Goal: Use online tool/utility: Utilize a website feature to perform a specific function

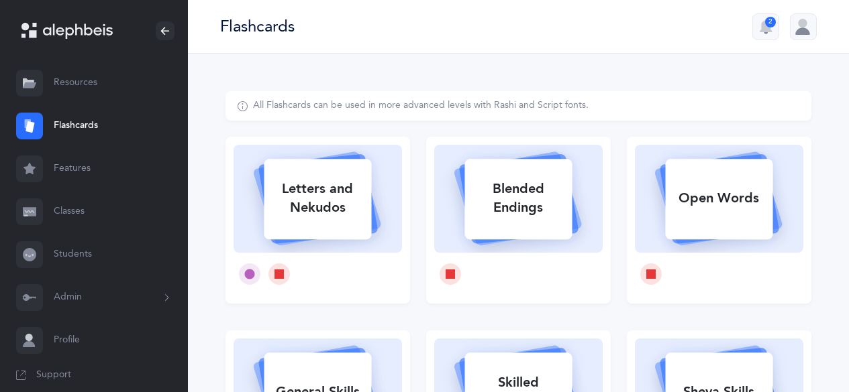
click at [319, 234] on rect at bounding box center [317, 199] width 107 height 80
select select
select select "single"
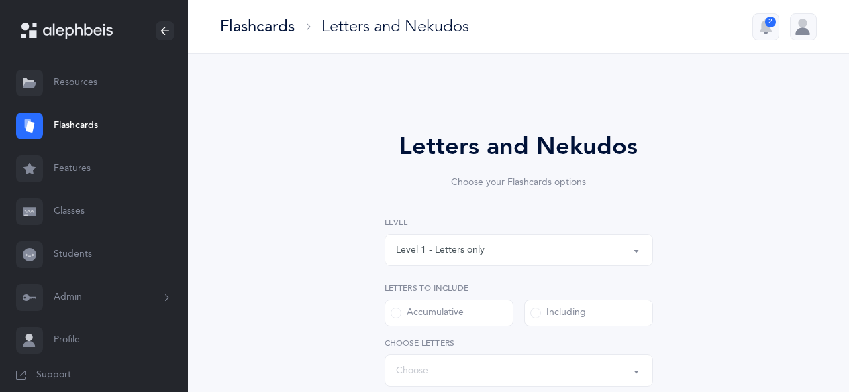
select select "27"
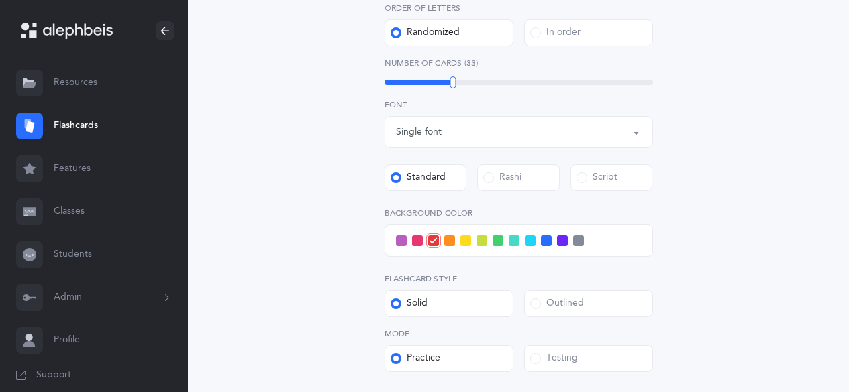
scroll to position [402, 0]
click at [543, 240] on span at bounding box center [546, 239] width 11 height 11
click at [0, 0] on input "checkbox" at bounding box center [0, 0] width 0 height 0
click at [529, 243] on span at bounding box center [530, 239] width 11 height 11
click at [0, 0] on input "checkbox" at bounding box center [0, 0] width 0 height 0
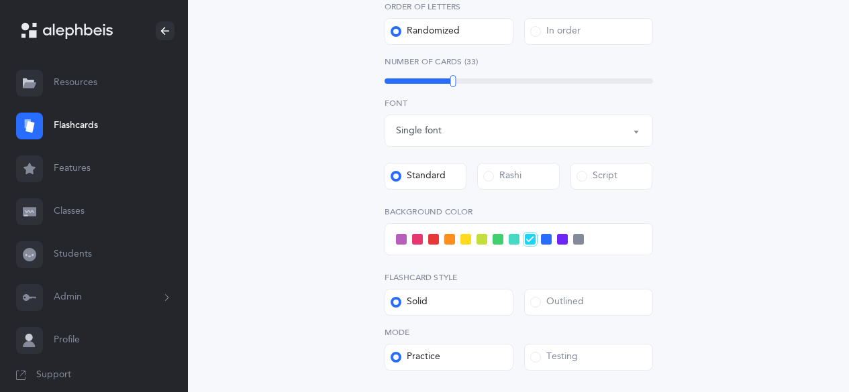
click at [620, 166] on label "Script" at bounding box center [611, 176] width 83 height 27
click at [0, 0] on input "Script" at bounding box center [0, 0] width 0 height 0
click at [563, 362] on div "Testing" at bounding box center [554, 357] width 48 height 13
click at [0, 0] on input "Testing" at bounding box center [0, 0] width 0 height 0
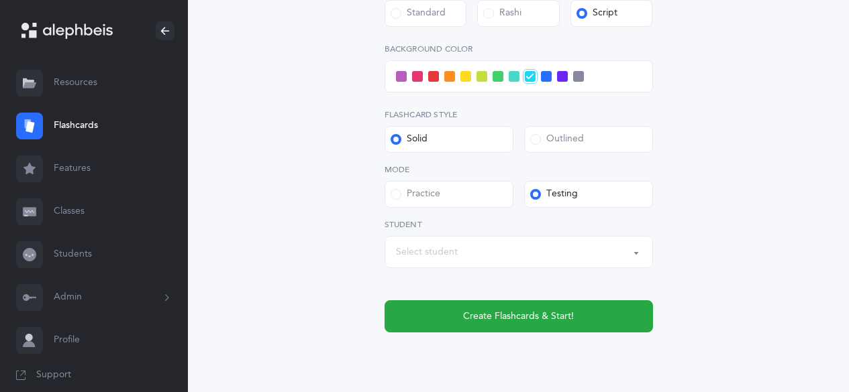
scroll to position [566, 0]
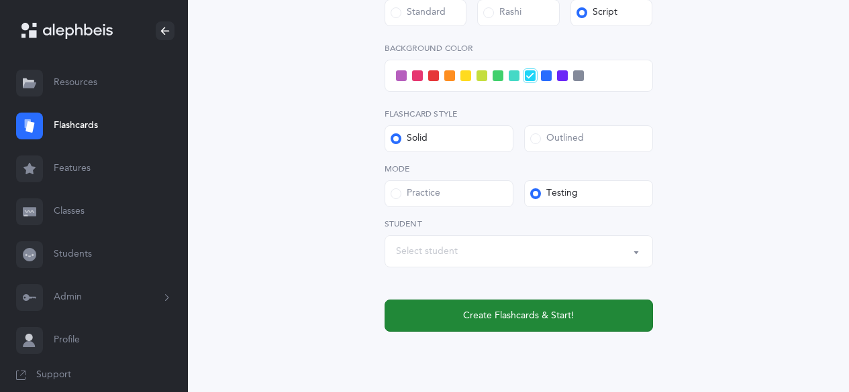
click at [518, 319] on span "Create Flashcards & Start!" at bounding box center [518, 316] width 111 height 14
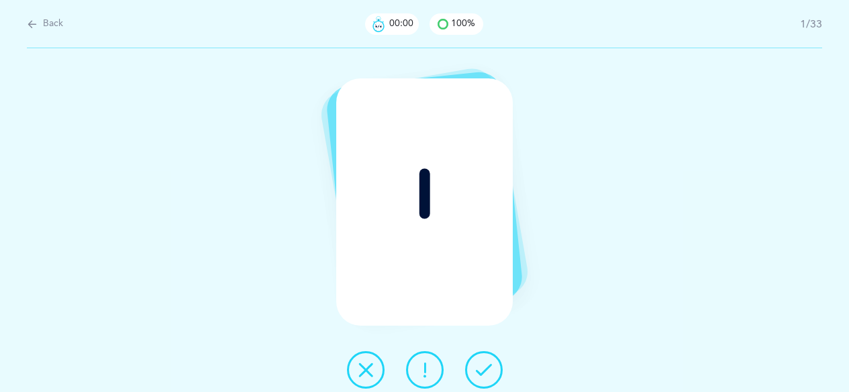
scroll to position [0, 0]
click at [50, 23] on span "Back" at bounding box center [53, 23] width 20 height 13
select select "27"
select select "single"
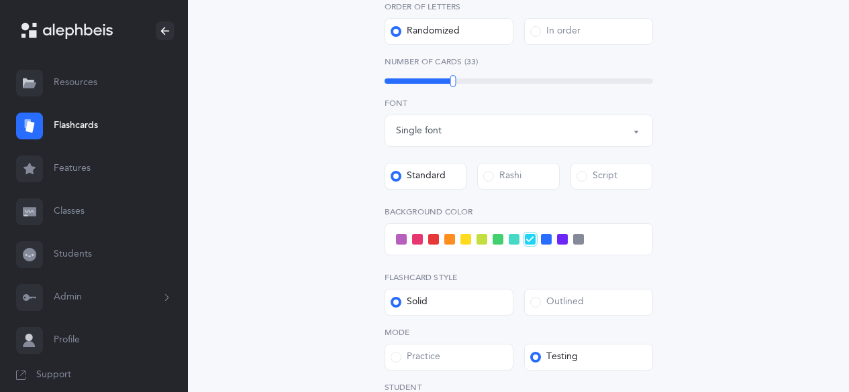
scroll to position [537, 0]
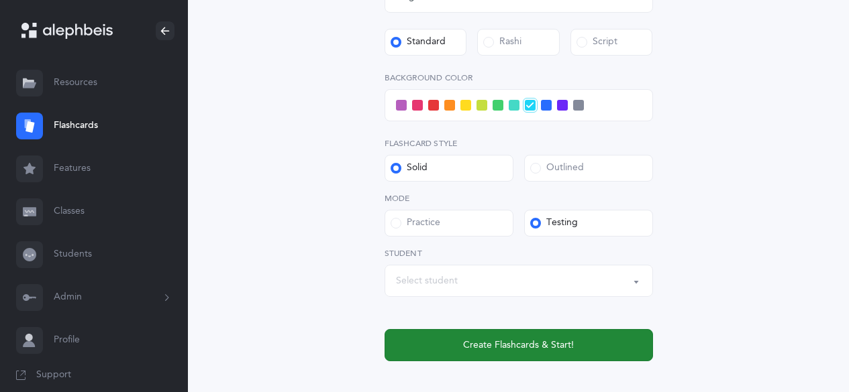
click at [480, 345] on span "Create Flashcards & Start!" at bounding box center [518, 346] width 111 height 14
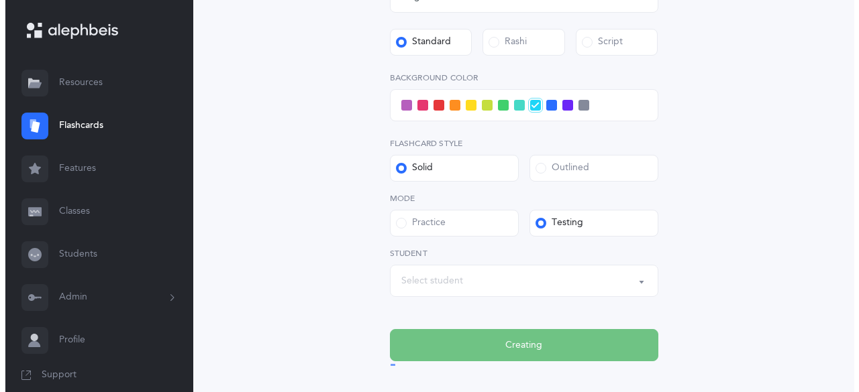
scroll to position [0, 0]
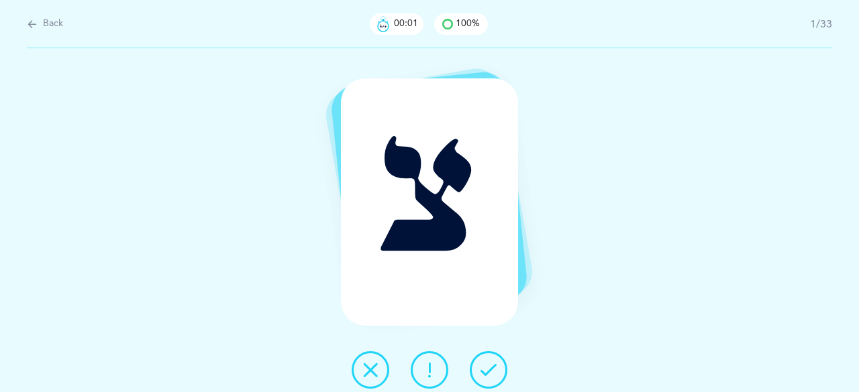
click at [495, 358] on button at bounding box center [489, 371] width 38 height 38
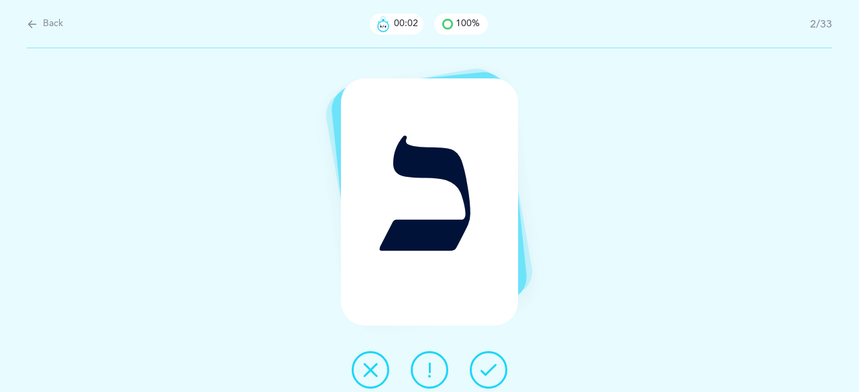
click at [495, 358] on button at bounding box center [489, 371] width 38 height 38
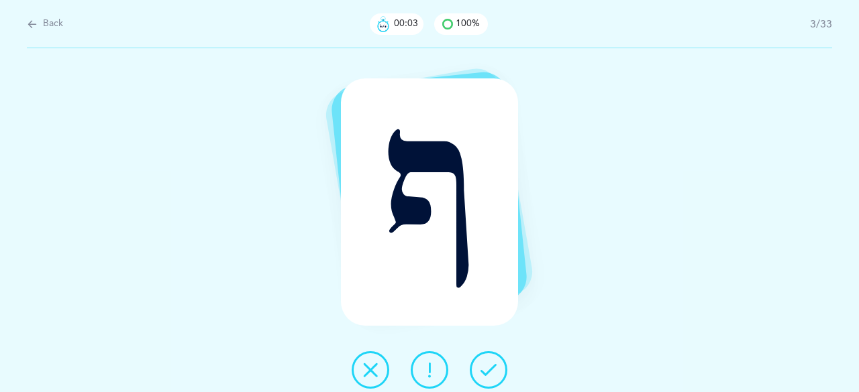
click at [495, 358] on button at bounding box center [489, 371] width 38 height 38
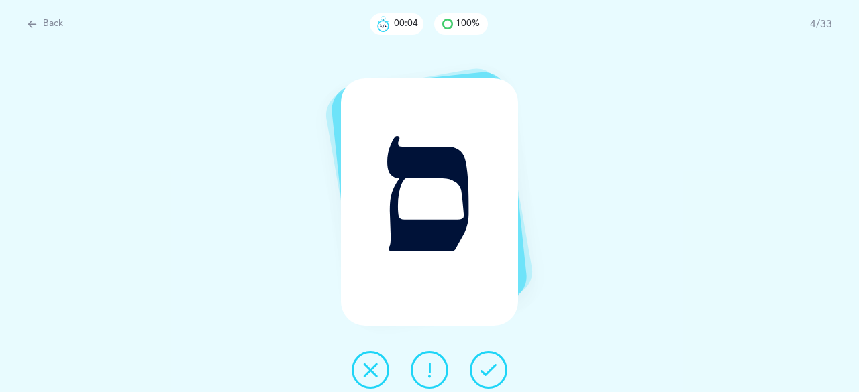
click at [495, 357] on button at bounding box center [489, 371] width 38 height 38
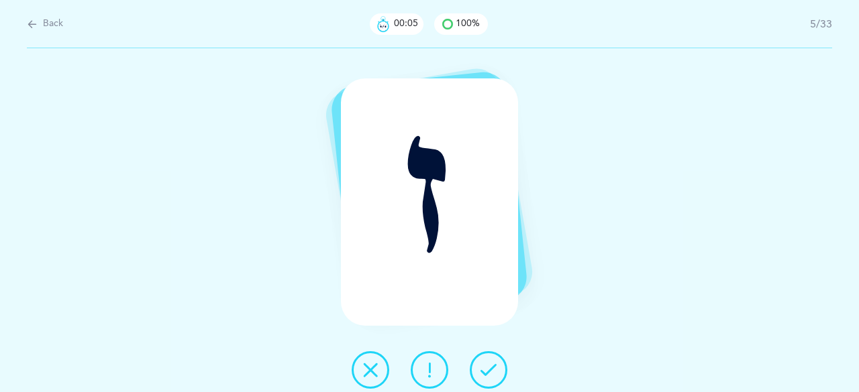
click at [495, 357] on button at bounding box center [489, 371] width 38 height 38
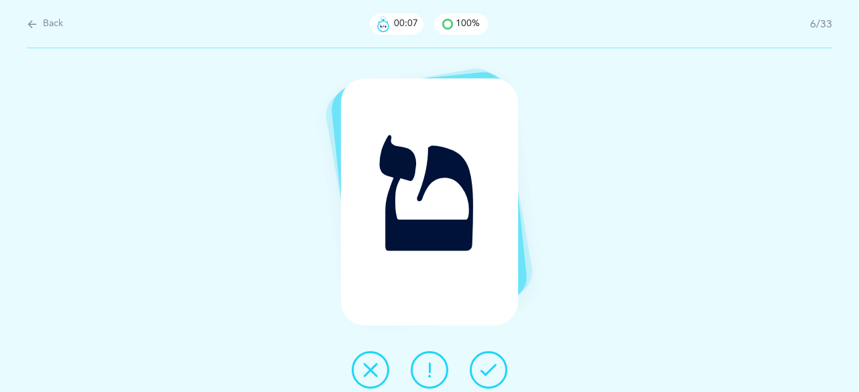
click at [495, 357] on button at bounding box center [489, 371] width 38 height 38
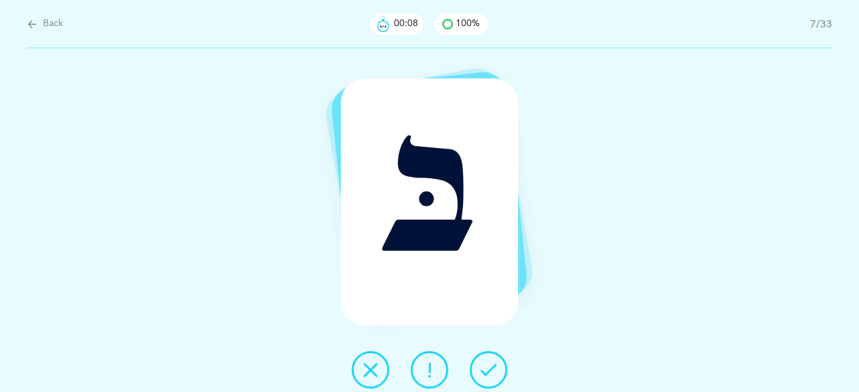
click at [495, 357] on button at bounding box center [489, 371] width 38 height 38
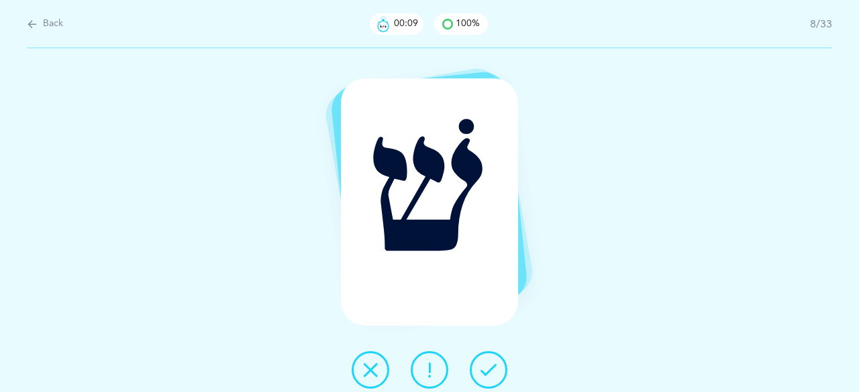
click at [495, 357] on button at bounding box center [489, 371] width 38 height 38
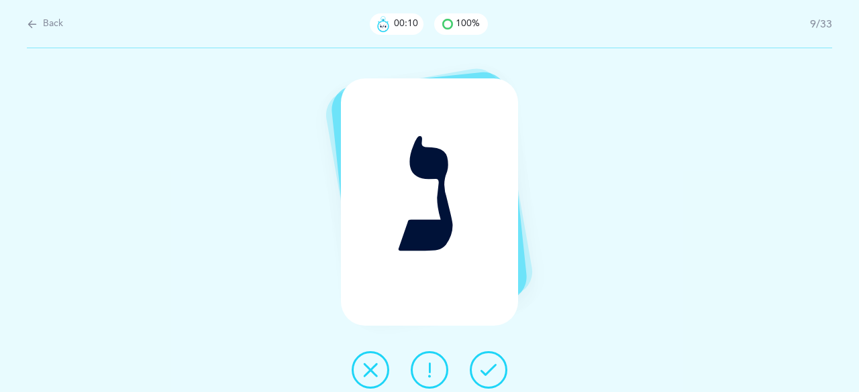
click at [495, 357] on button at bounding box center [489, 371] width 38 height 38
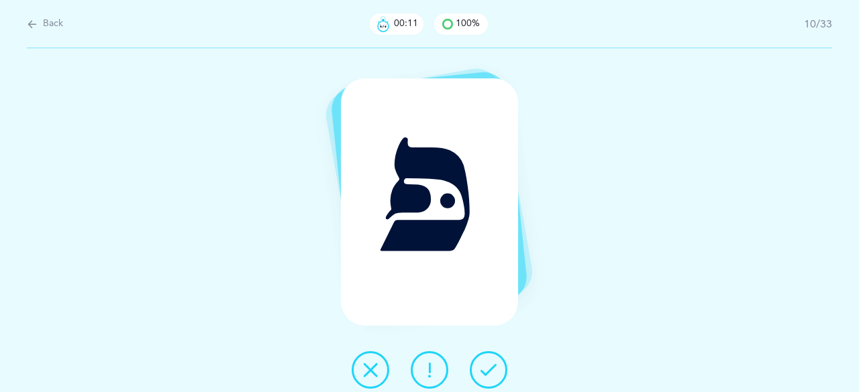
click at [495, 357] on button at bounding box center [489, 371] width 38 height 38
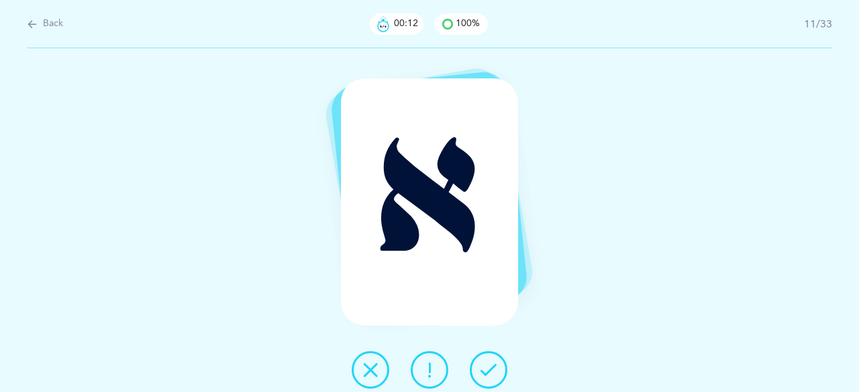
click at [495, 357] on button at bounding box center [489, 371] width 38 height 38
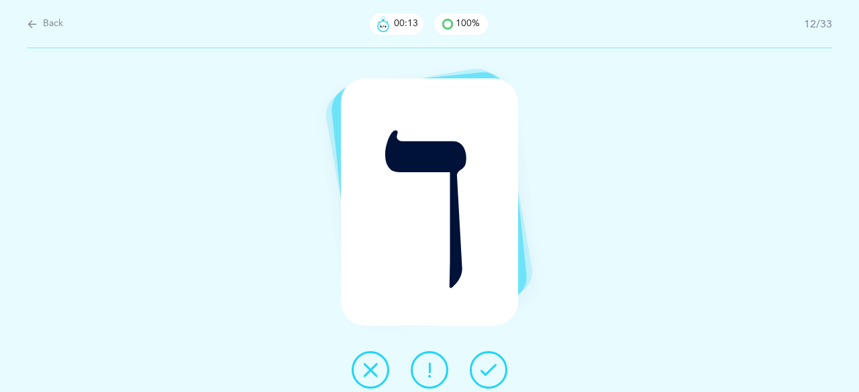
click at [495, 357] on button at bounding box center [489, 371] width 38 height 38
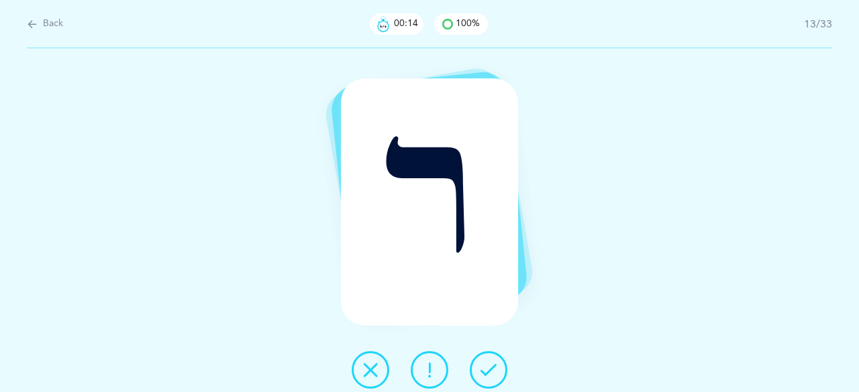
click at [495, 357] on button at bounding box center [489, 371] width 38 height 38
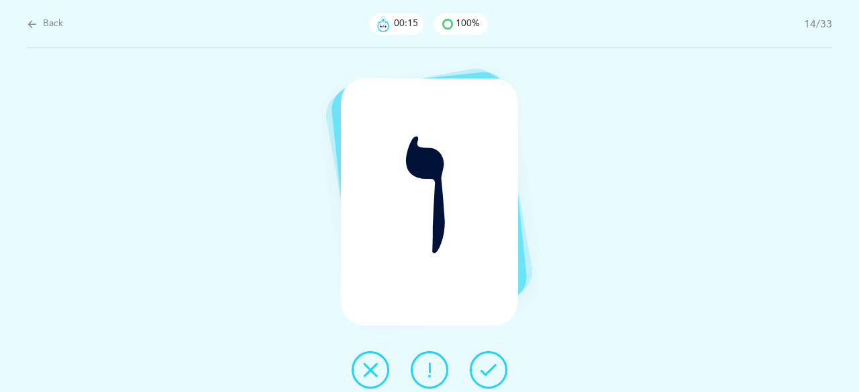
click at [495, 357] on button at bounding box center [489, 371] width 38 height 38
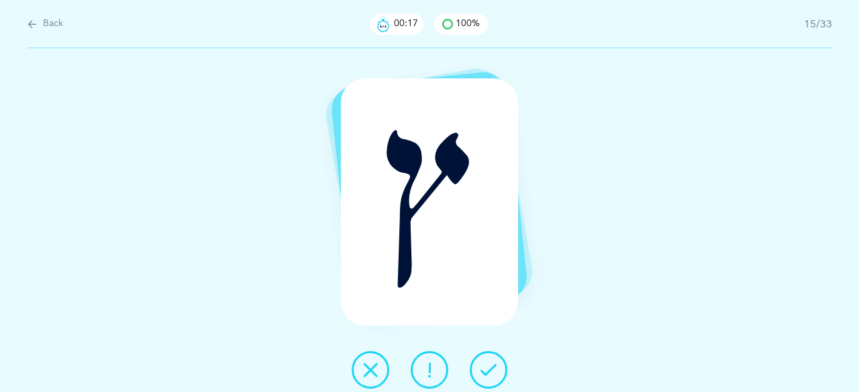
click at [495, 357] on button at bounding box center [489, 371] width 38 height 38
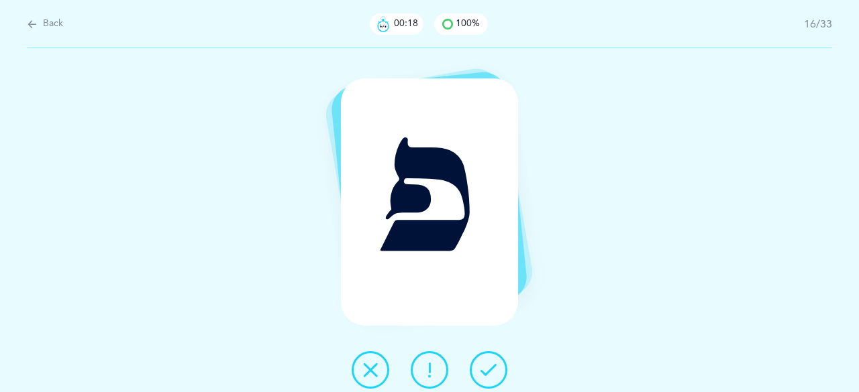
click at [495, 357] on button at bounding box center [489, 371] width 38 height 38
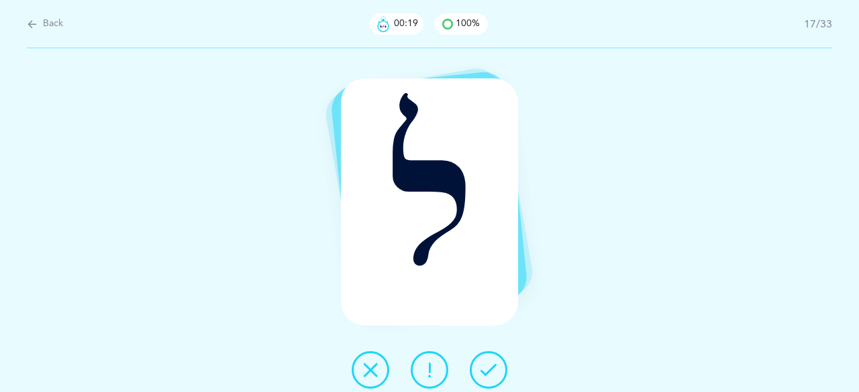
click at [495, 357] on button at bounding box center [489, 371] width 38 height 38
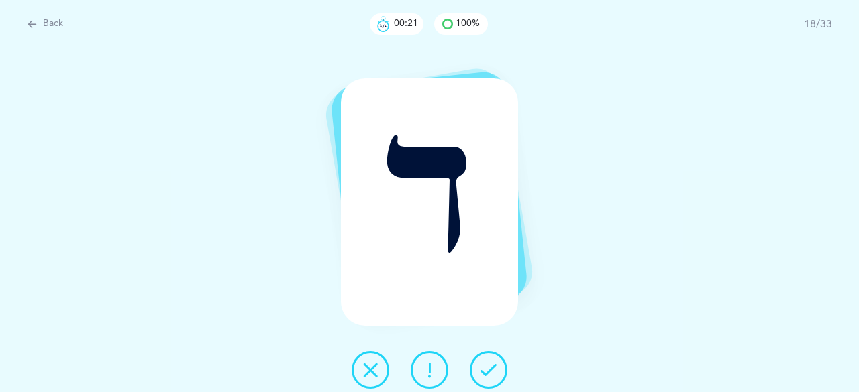
click at [495, 357] on button at bounding box center [489, 371] width 38 height 38
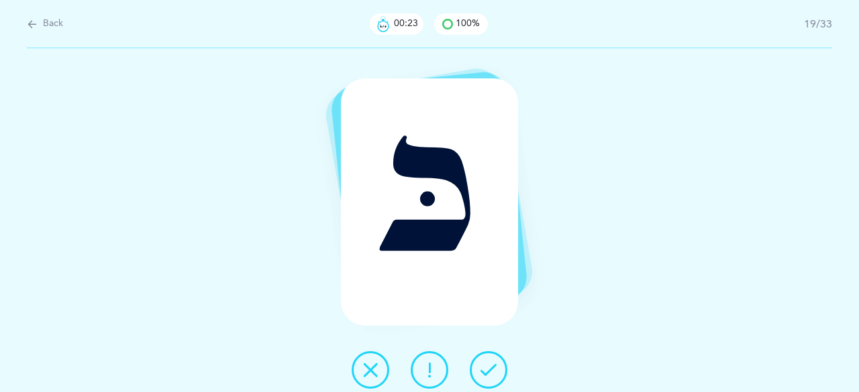
click at [495, 357] on button at bounding box center [489, 371] width 38 height 38
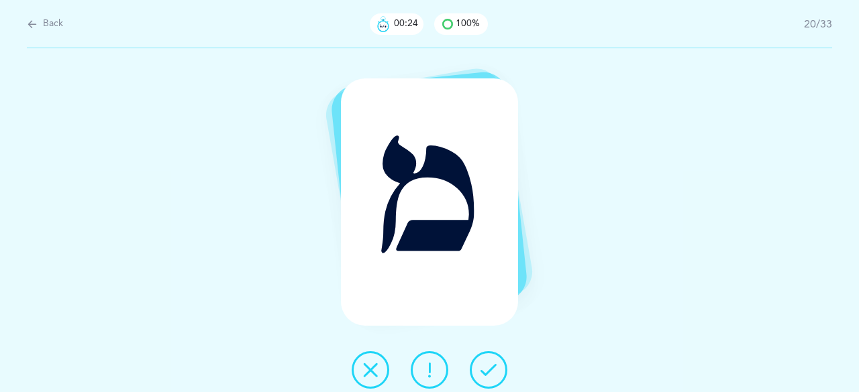
click at [495, 357] on button at bounding box center [489, 371] width 38 height 38
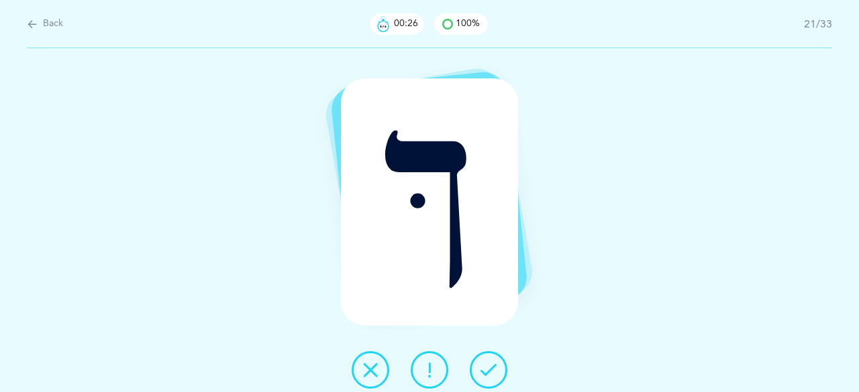
click at [495, 357] on button at bounding box center [489, 371] width 38 height 38
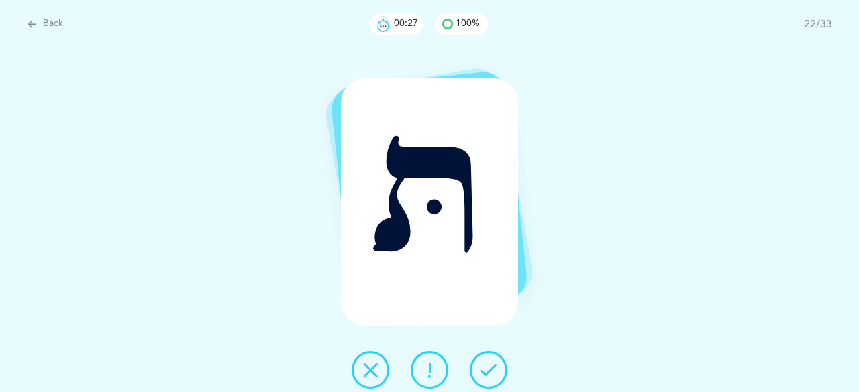
click at [495, 357] on button at bounding box center [489, 371] width 38 height 38
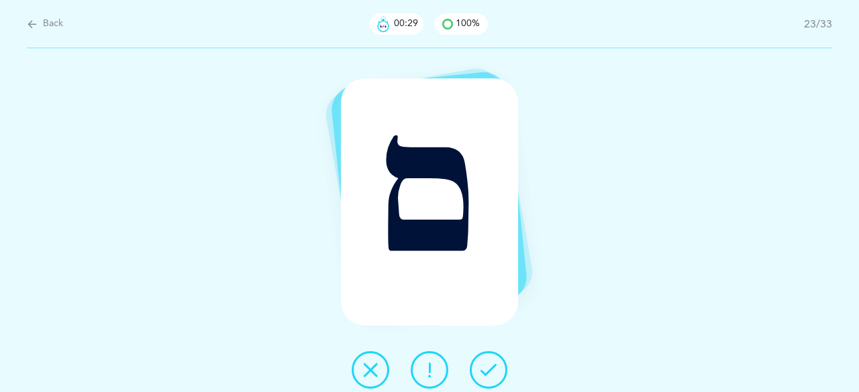
click at [495, 357] on button at bounding box center [489, 371] width 38 height 38
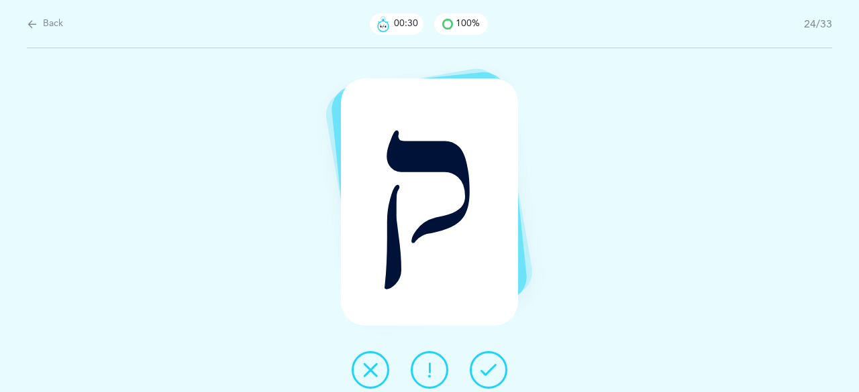
click at [495, 357] on button at bounding box center [489, 371] width 38 height 38
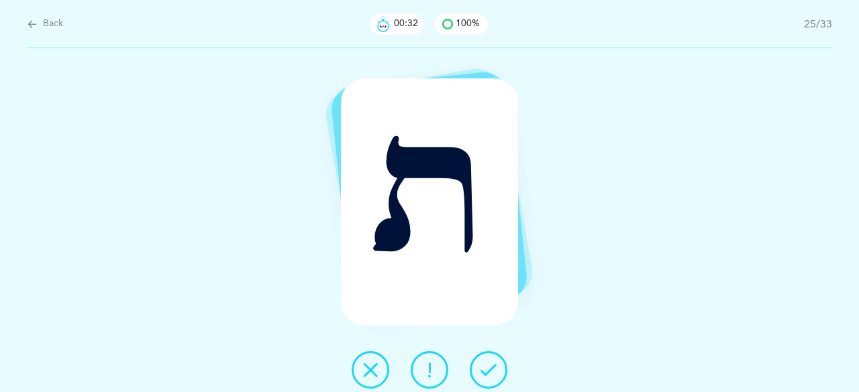
click at [495, 357] on button at bounding box center [489, 371] width 38 height 38
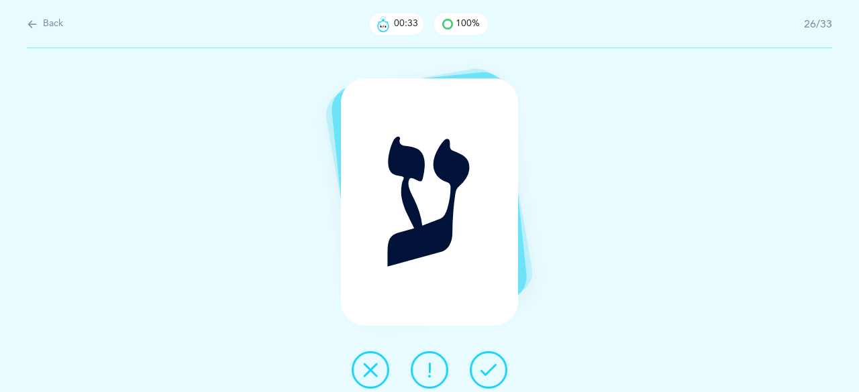
click at [495, 357] on button at bounding box center [489, 371] width 38 height 38
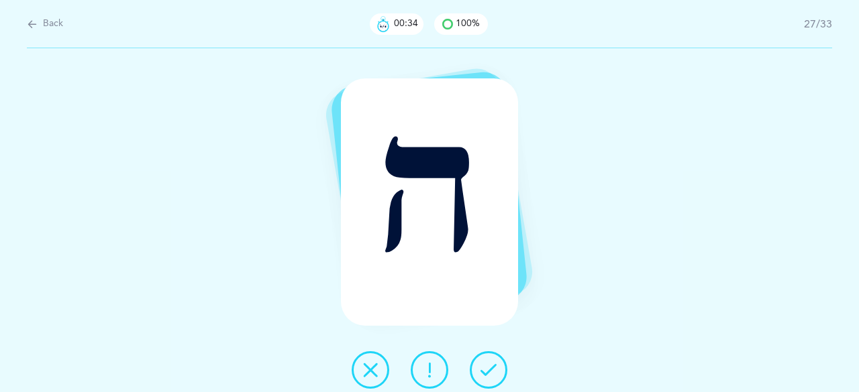
click at [495, 357] on button at bounding box center [489, 371] width 38 height 38
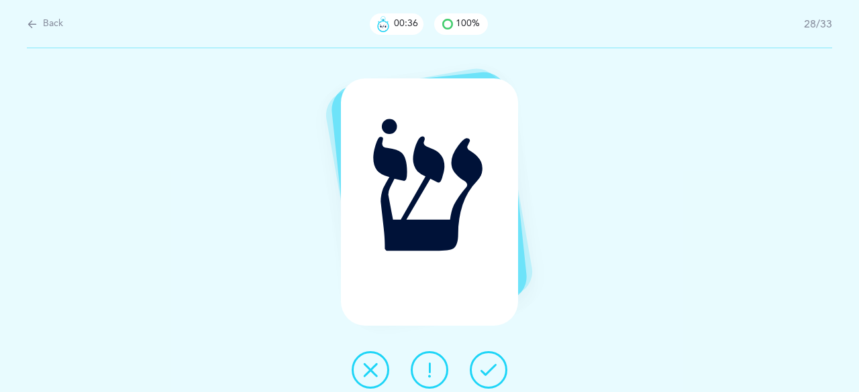
click at [495, 357] on button at bounding box center [489, 371] width 38 height 38
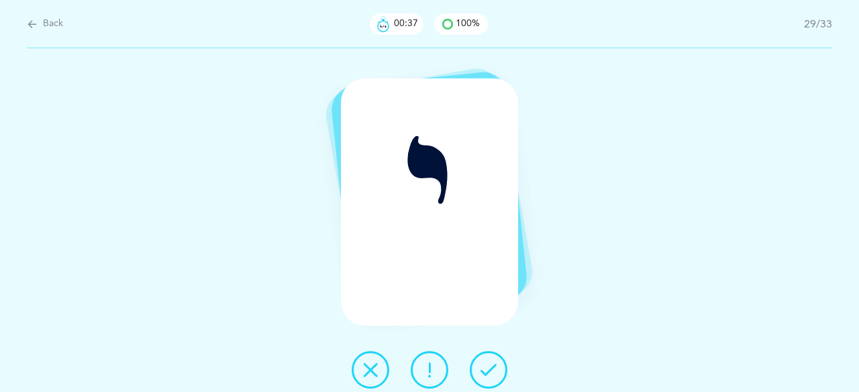
click at [495, 357] on button at bounding box center [489, 371] width 38 height 38
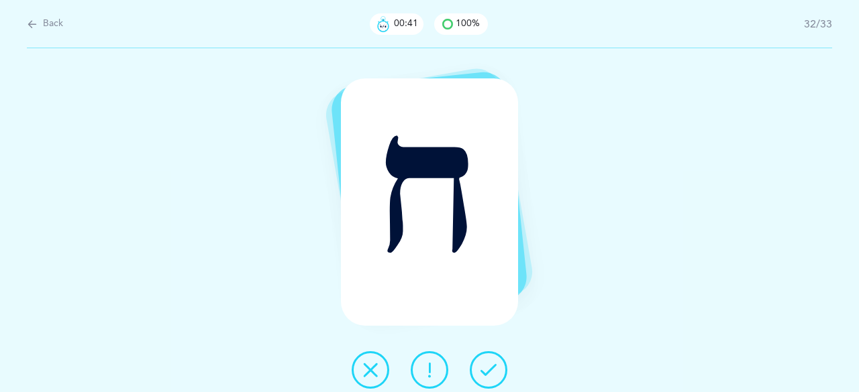
click at [495, 357] on button at bounding box center [489, 371] width 38 height 38
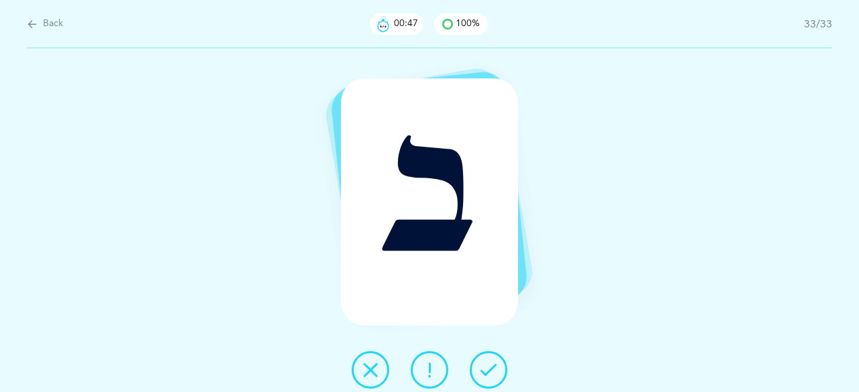
click at [482, 354] on button at bounding box center [489, 371] width 38 height 38
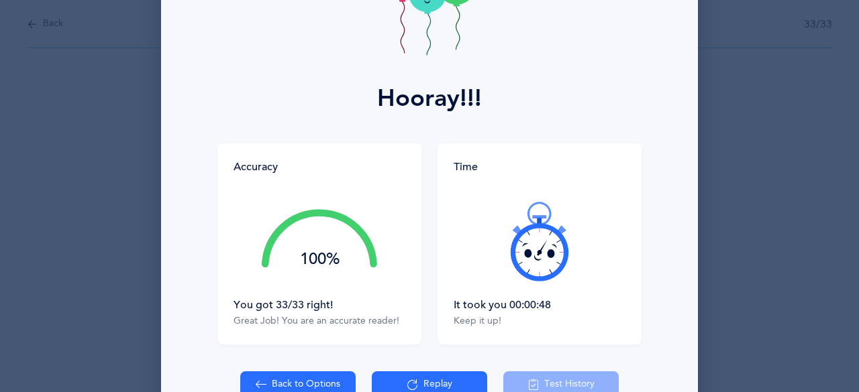
scroll to position [198, 0]
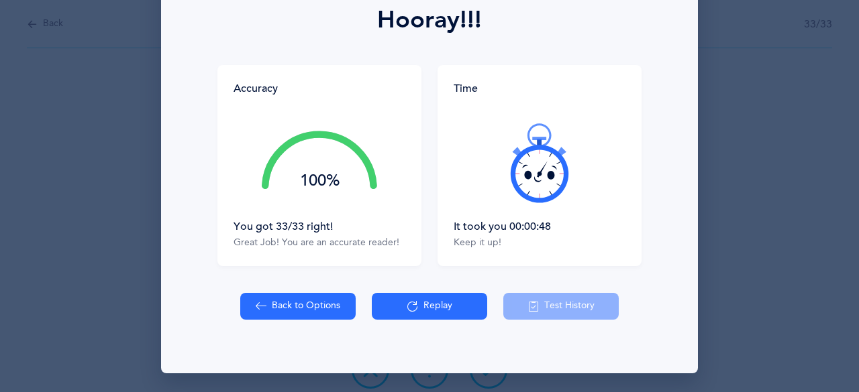
click at [461, 303] on button "Replay" at bounding box center [429, 306] width 115 height 27
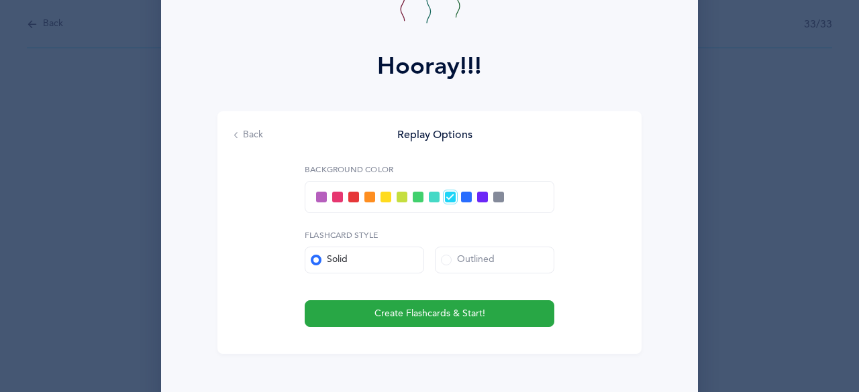
scroll to position [146, 0]
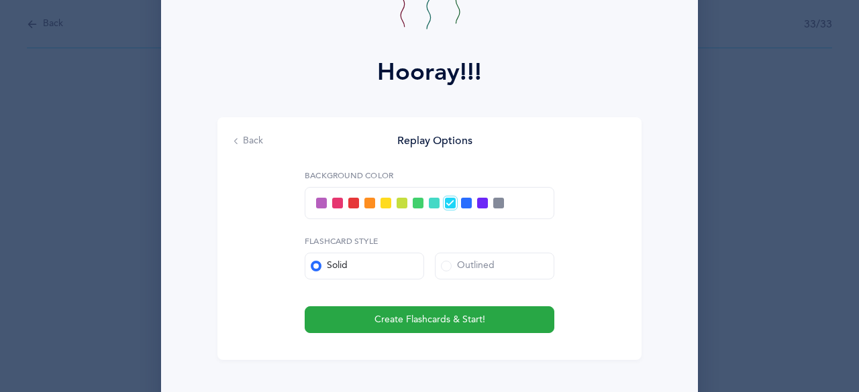
click at [462, 203] on span at bounding box center [466, 203] width 11 height 11
click at [0, 0] on input "checkbox" at bounding box center [0, 0] width 0 height 0
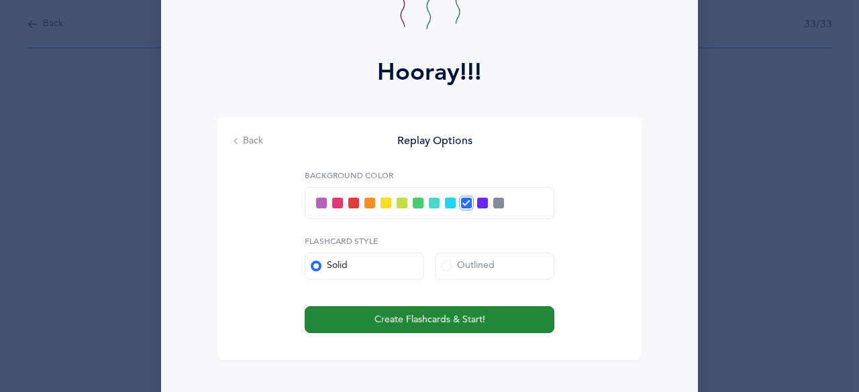
click at [428, 323] on span "Create Flashcards & Start!" at bounding box center [429, 320] width 111 height 14
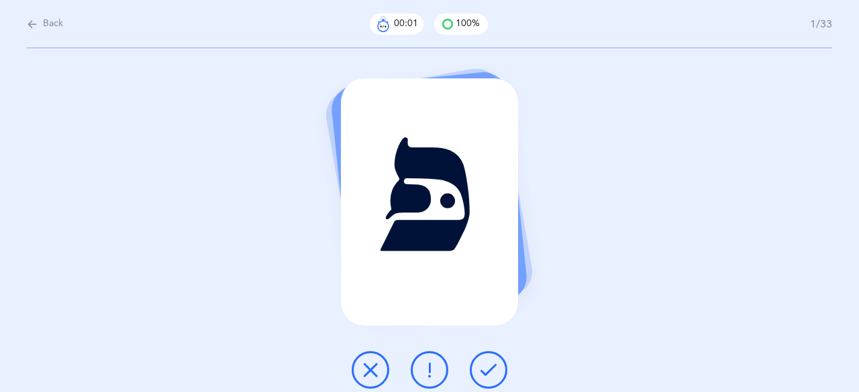
click at [484, 362] on icon at bounding box center [488, 370] width 16 height 16
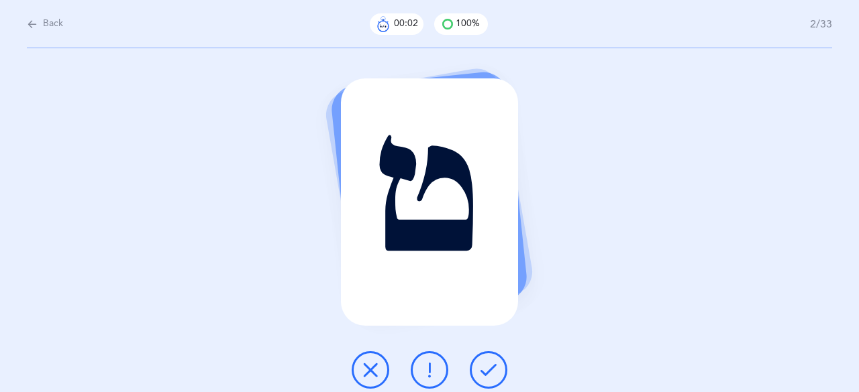
click at [484, 361] on button at bounding box center [489, 371] width 38 height 38
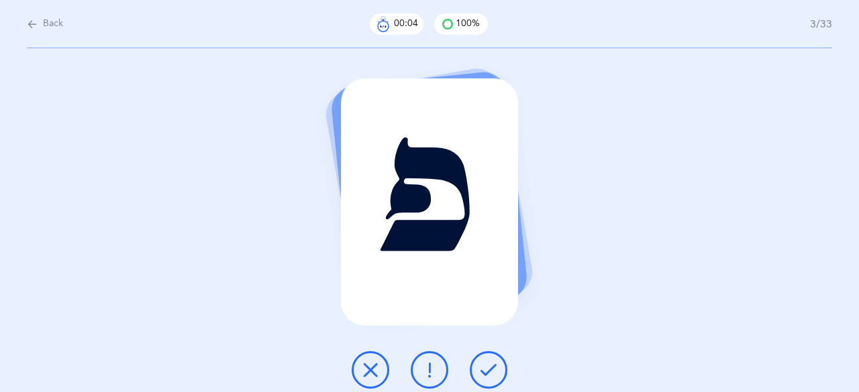
click at [484, 360] on button at bounding box center [489, 371] width 38 height 38
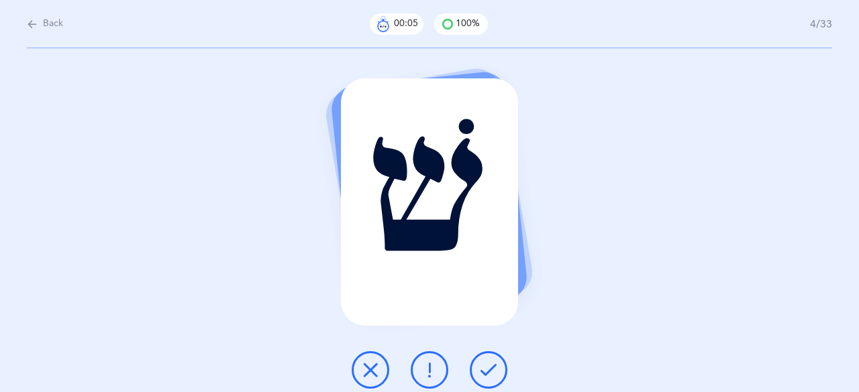
click at [484, 360] on button at bounding box center [489, 371] width 38 height 38
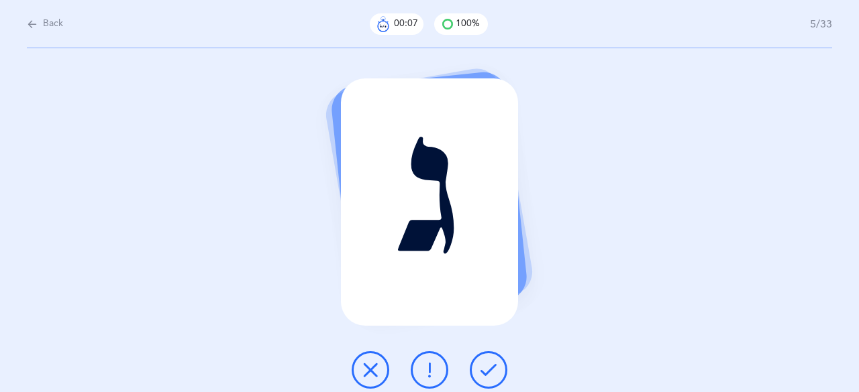
click at [484, 360] on button at bounding box center [489, 371] width 38 height 38
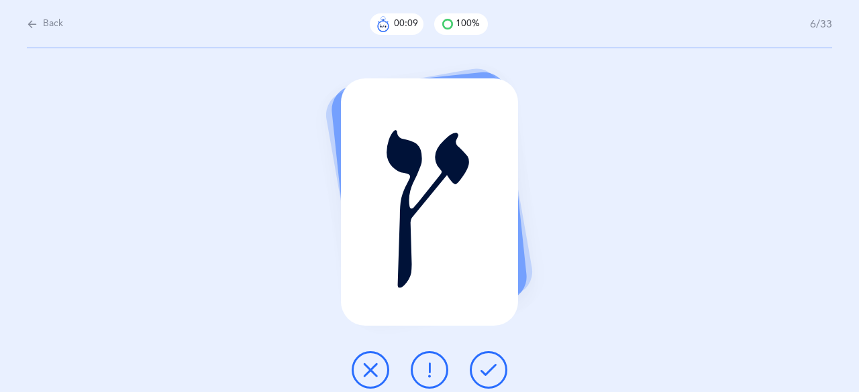
click at [485, 362] on button at bounding box center [489, 371] width 38 height 38
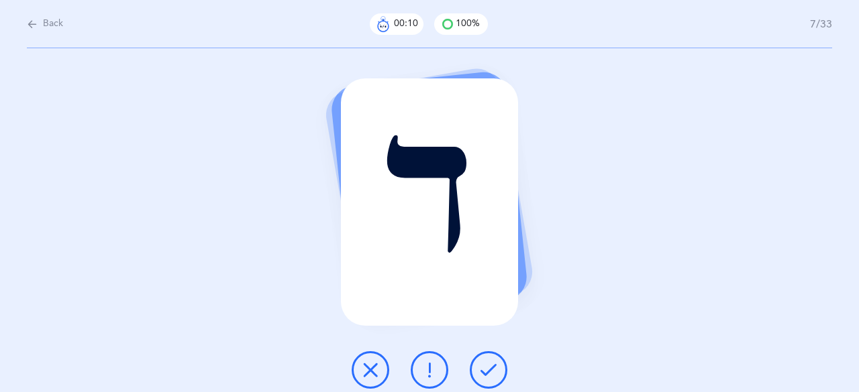
click at [485, 362] on button at bounding box center [489, 371] width 38 height 38
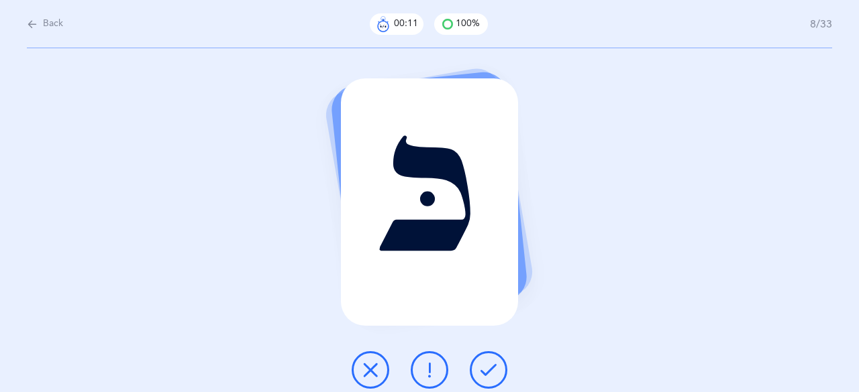
click at [485, 362] on button at bounding box center [489, 371] width 38 height 38
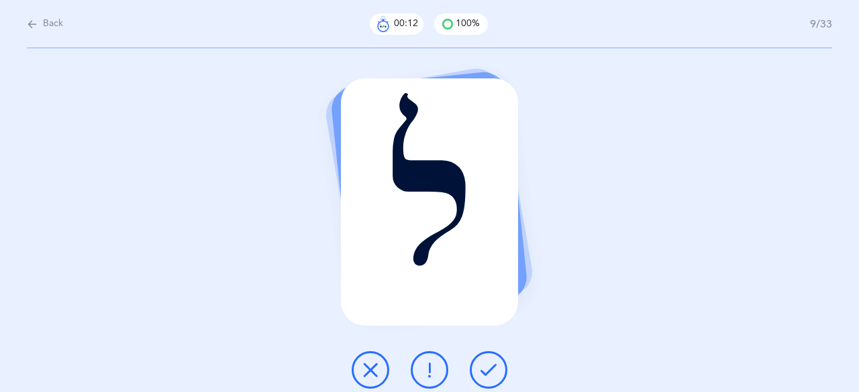
click at [485, 362] on button at bounding box center [489, 371] width 38 height 38
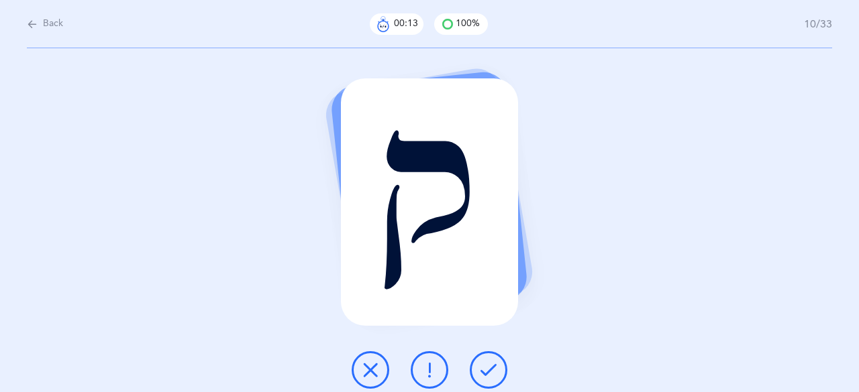
click at [485, 362] on button at bounding box center [489, 371] width 38 height 38
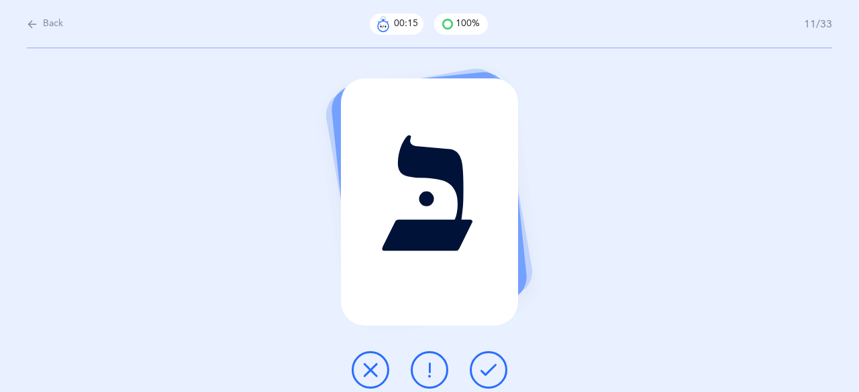
click at [485, 362] on button at bounding box center [489, 371] width 38 height 38
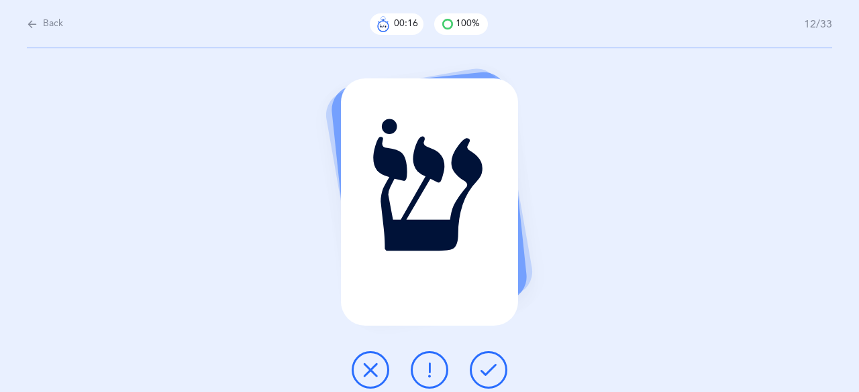
click at [485, 362] on button at bounding box center [489, 371] width 38 height 38
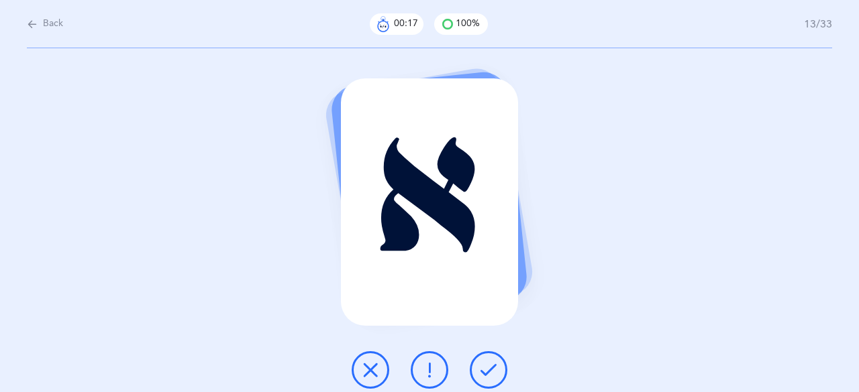
click at [485, 362] on button at bounding box center [489, 371] width 38 height 38
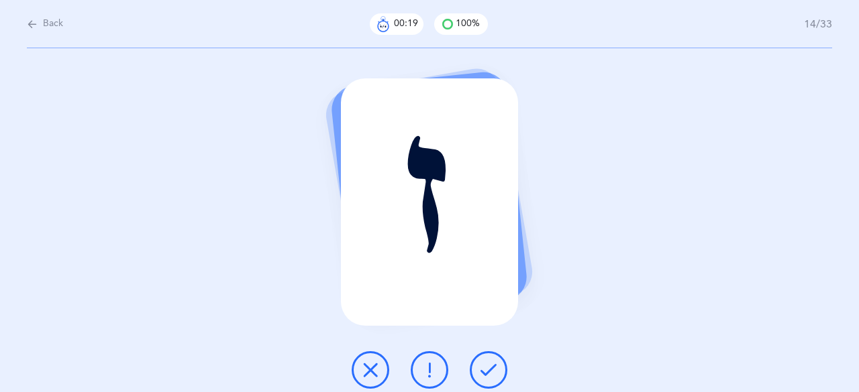
click at [485, 362] on button at bounding box center [489, 371] width 38 height 38
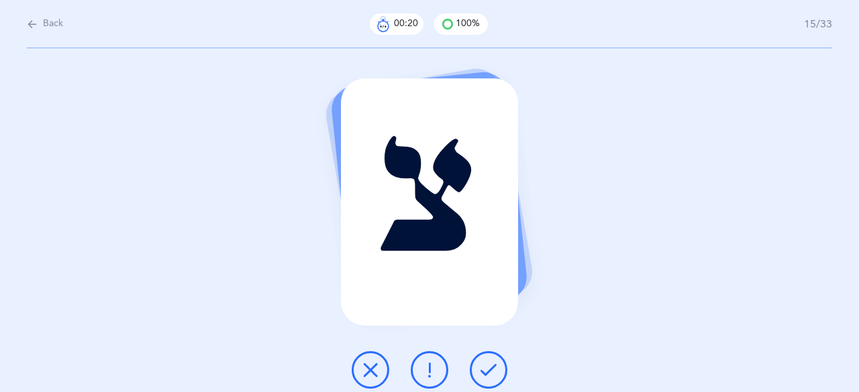
click at [485, 362] on button at bounding box center [489, 371] width 38 height 38
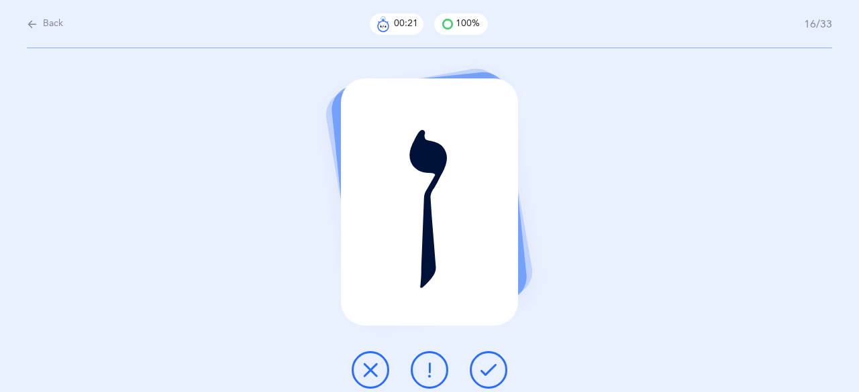
click at [485, 362] on button at bounding box center [489, 371] width 38 height 38
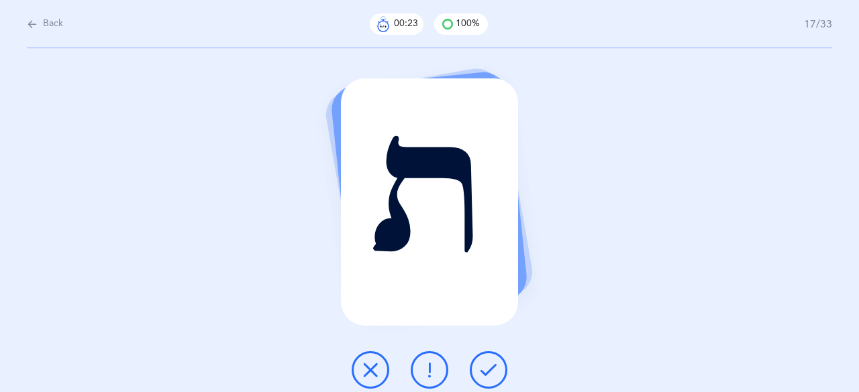
click at [485, 362] on button at bounding box center [489, 371] width 38 height 38
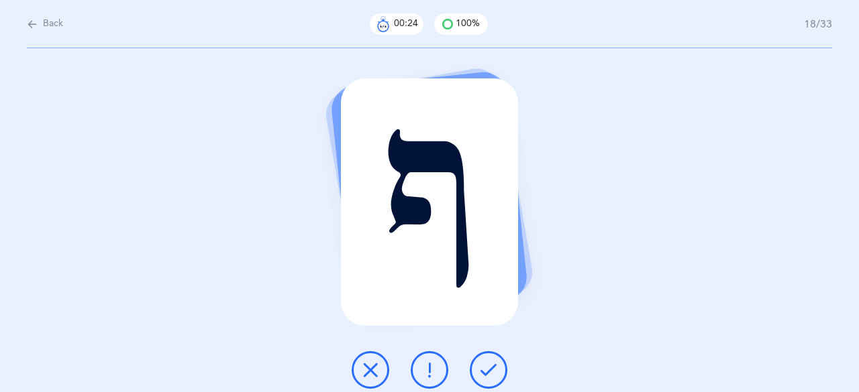
click at [485, 362] on button at bounding box center [489, 371] width 38 height 38
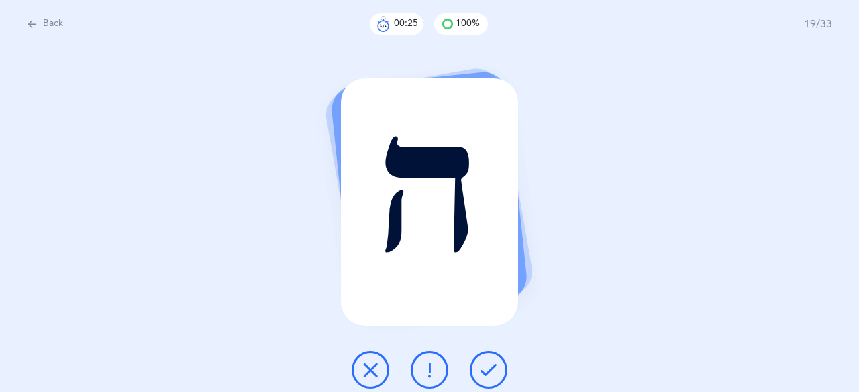
click at [485, 362] on button at bounding box center [489, 371] width 38 height 38
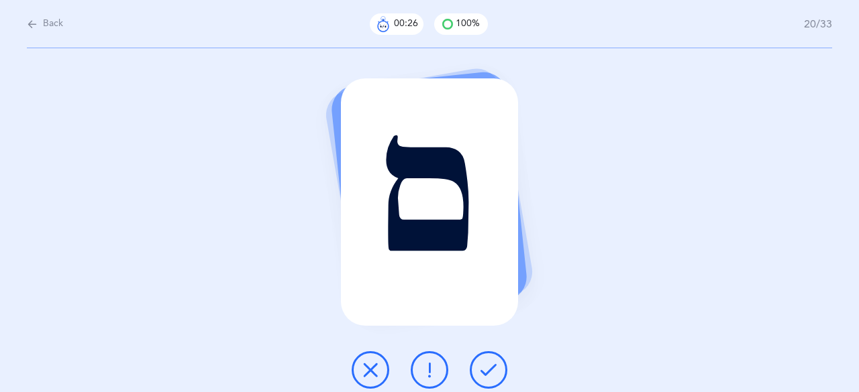
click at [485, 362] on button at bounding box center [489, 371] width 38 height 38
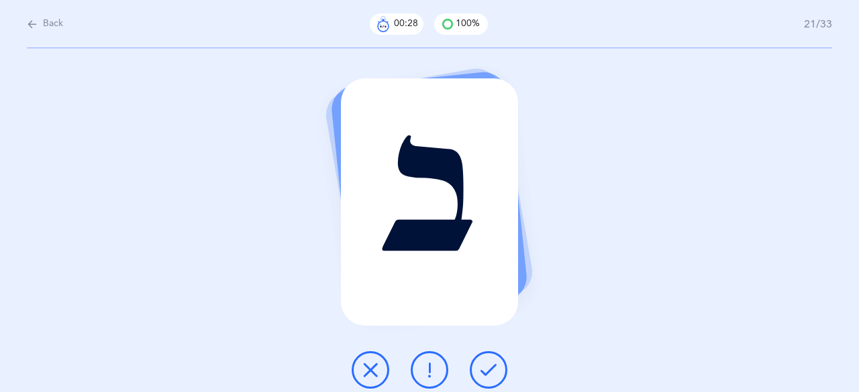
click at [485, 362] on button at bounding box center [489, 371] width 38 height 38
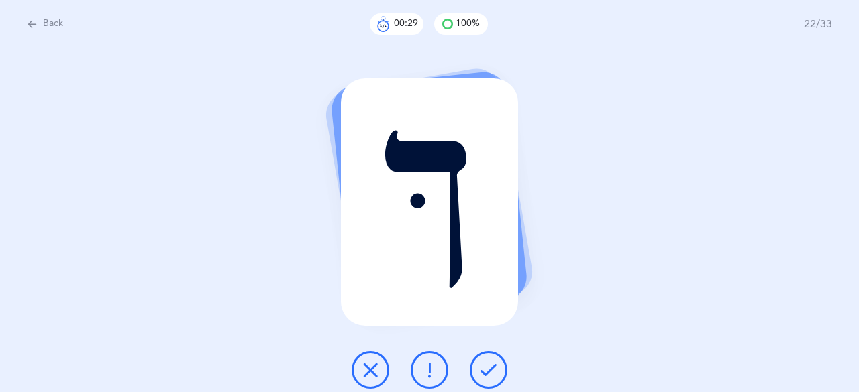
click at [485, 362] on button at bounding box center [489, 371] width 38 height 38
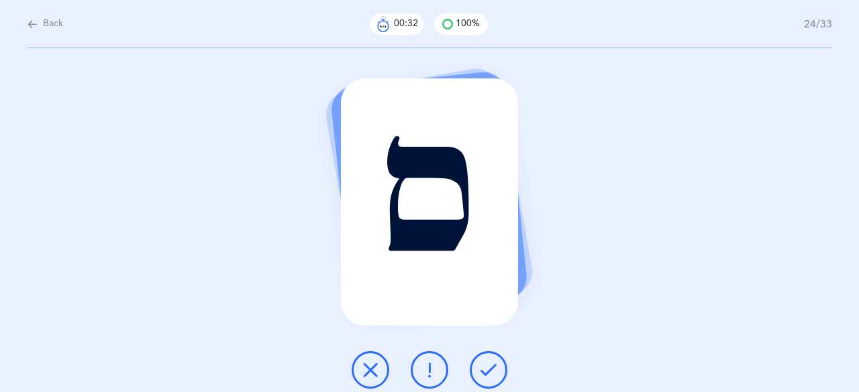
click at [485, 362] on button at bounding box center [489, 371] width 38 height 38
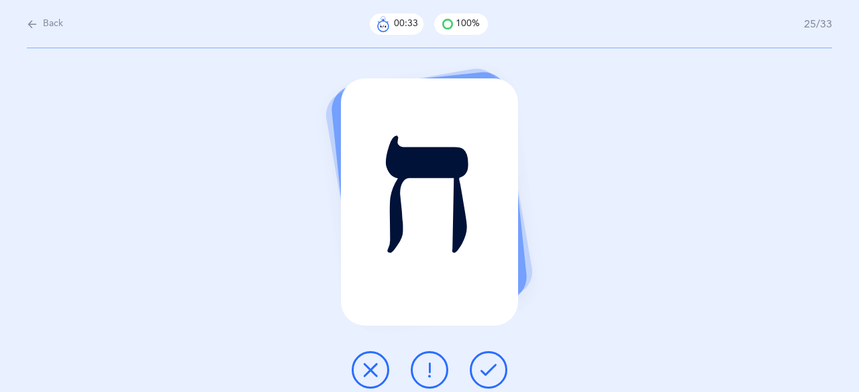
click at [485, 362] on icon at bounding box center [488, 370] width 16 height 16
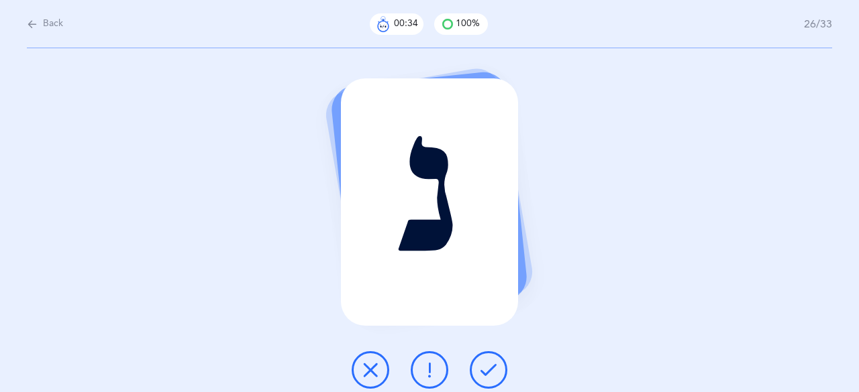
click at [485, 362] on icon at bounding box center [488, 370] width 16 height 16
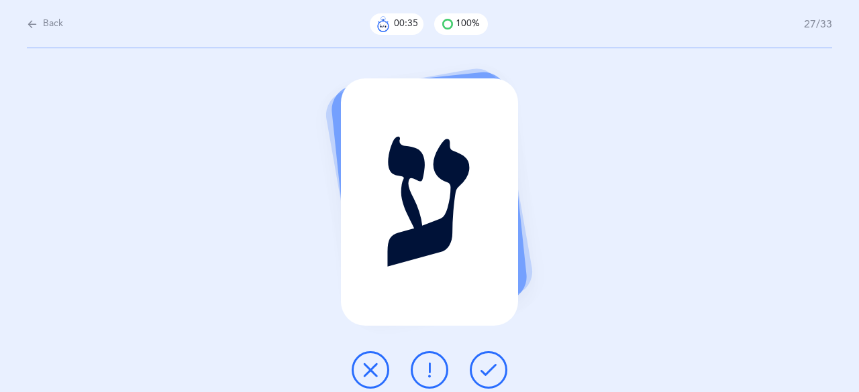
click at [485, 362] on icon at bounding box center [488, 370] width 16 height 16
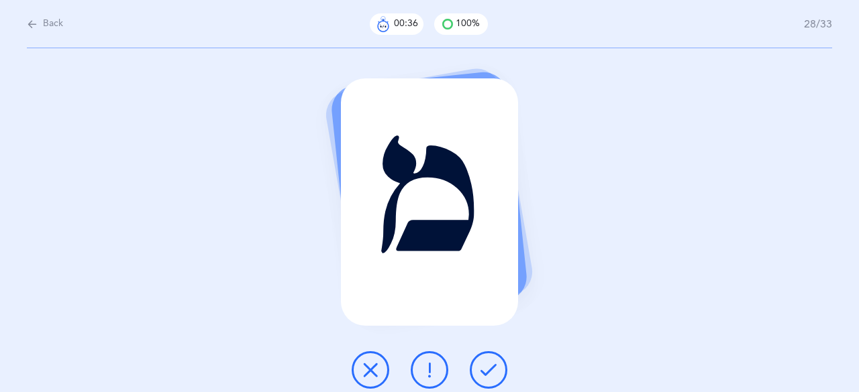
click at [485, 362] on icon at bounding box center [488, 370] width 16 height 16
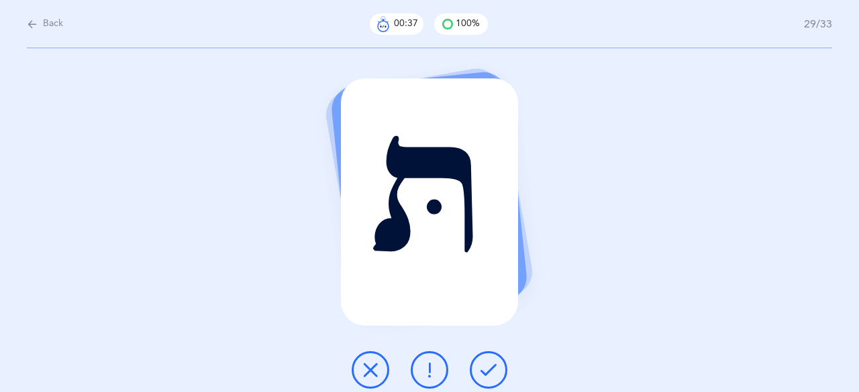
click at [485, 362] on icon at bounding box center [488, 370] width 16 height 16
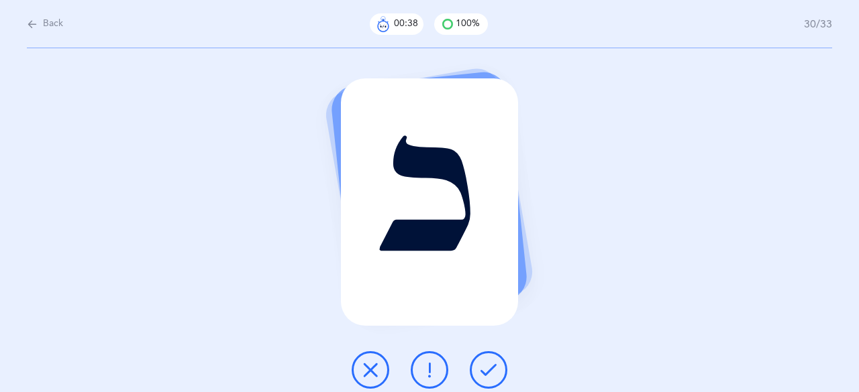
click at [485, 362] on icon at bounding box center [488, 370] width 16 height 16
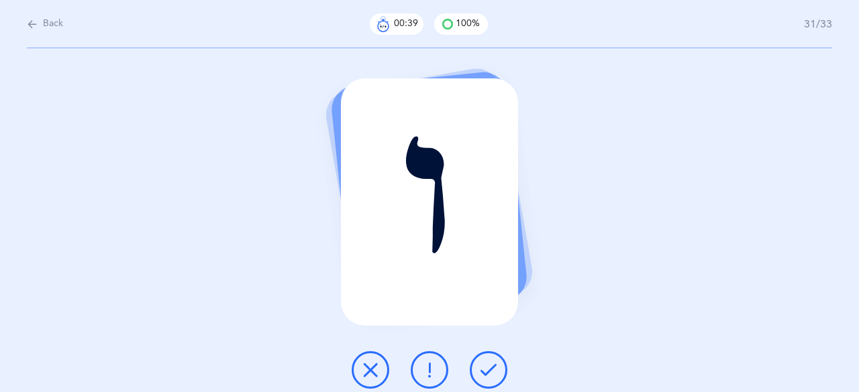
click at [487, 361] on button at bounding box center [489, 371] width 38 height 38
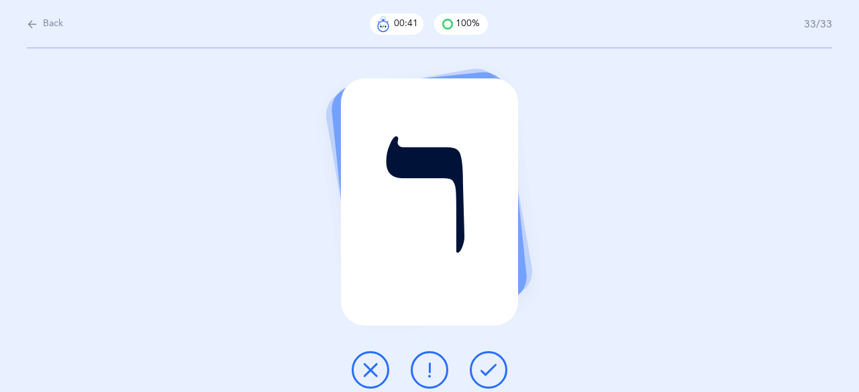
click at [487, 361] on button at bounding box center [489, 371] width 38 height 38
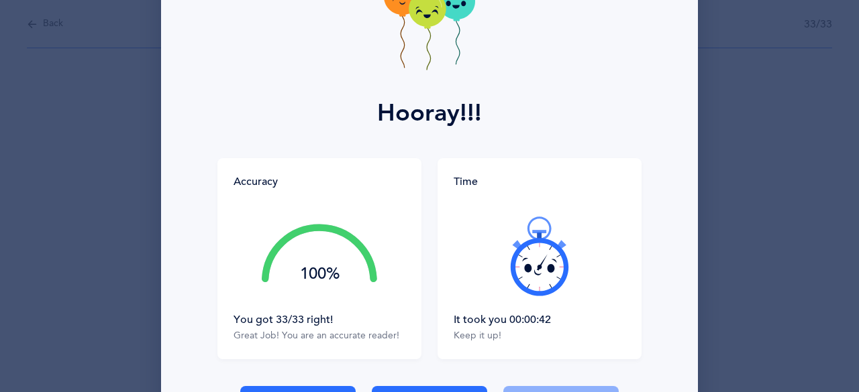
scroll to position [198, 0]
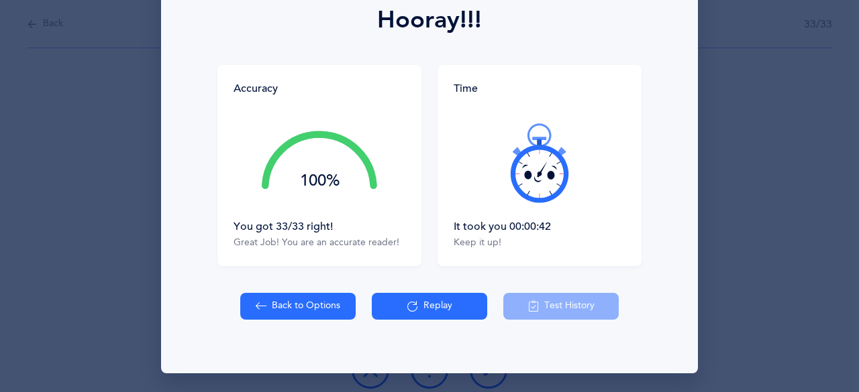
click at [431, 301] on button "Replay" at bounding box center [429, 306] width 115 height 27
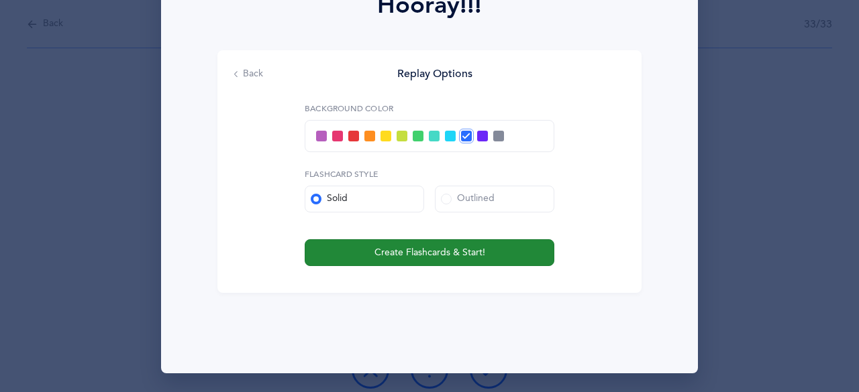
scroll to position [146, 0]
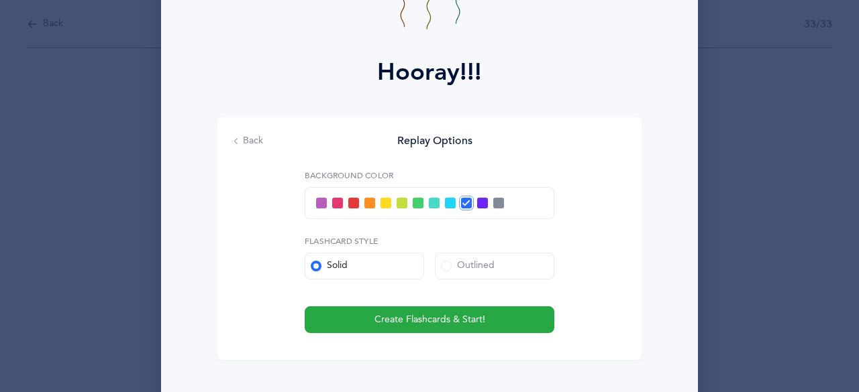
click at [384, 204] on span at bounding box center [385, 203] width 11 height 11
click at [0, 0] on input "checkbox" at bounding box center [0, 0] width 0 height 0
click at [507, 277] on label "Outlined" at bounding box center [494, 266] width 119 height 27
click at [0, 0] on input "Outlined" at bounding box center [0, 0] width 0 height 0
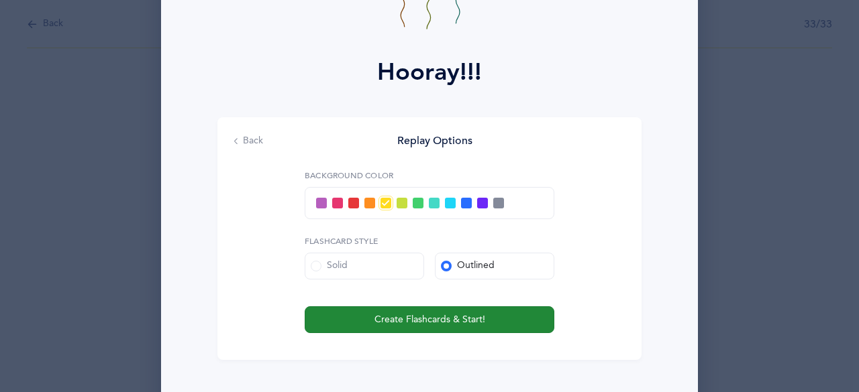
click at [505, 323] on button "Create Flashcards & Start!" at bounding box center [430, 320] width 250 height 27
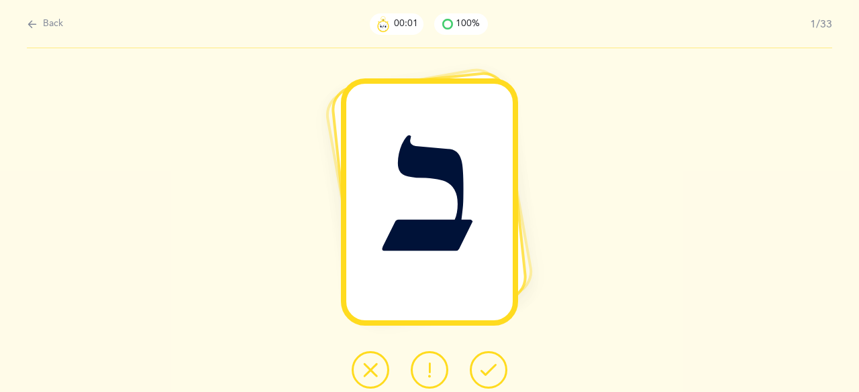
click at [499, 368] on button at bounding box center [489, 371] width 38 height 38
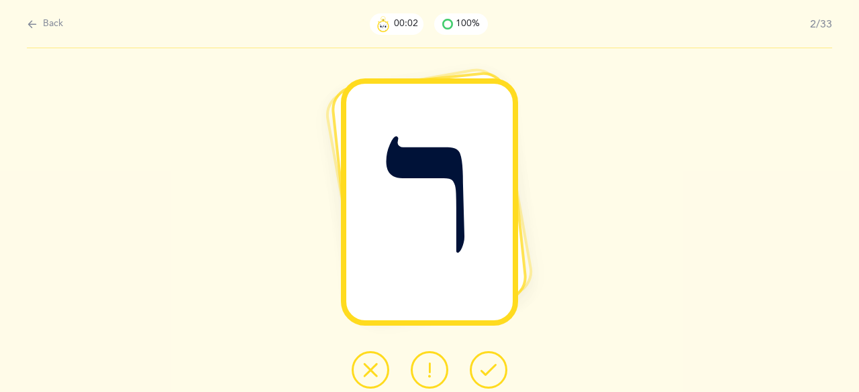
click at [499, 368] on button at bounding box center [489, 371] width 38 height 38
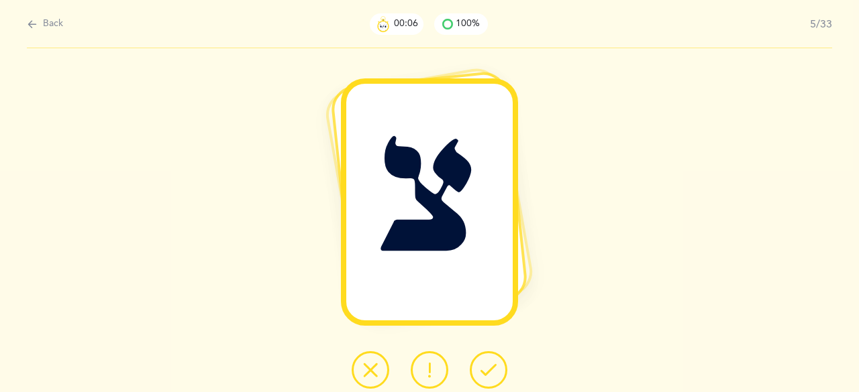
click at [499, 368] on button at bounding box center [489, 371] width 38 height 38
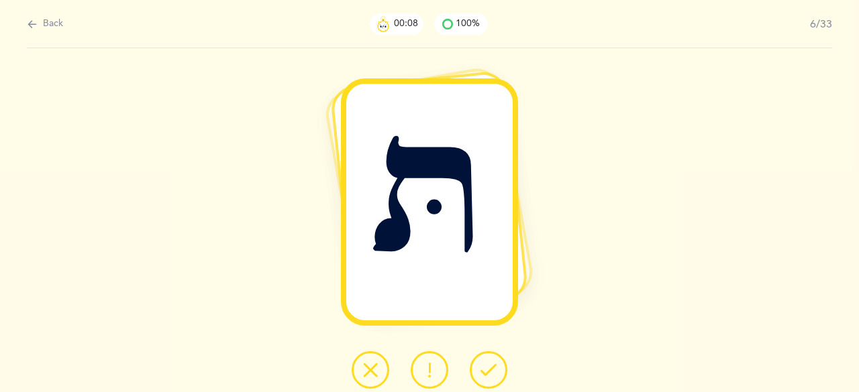
click at [499, 368] on button at bounding box center [489, 371] width 38 height 38
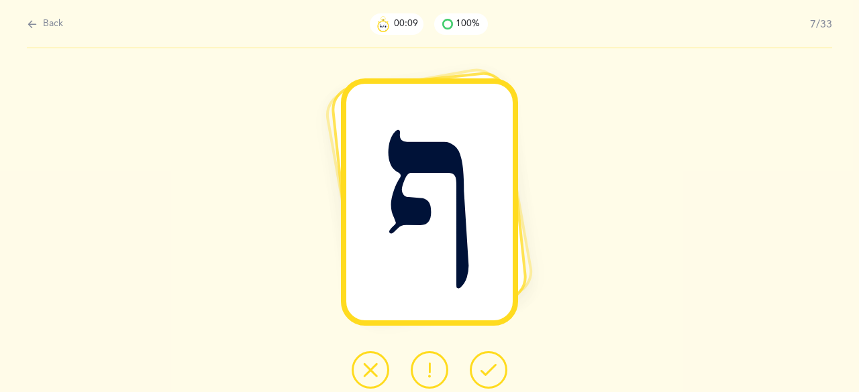
click at [498, 368] on button at bounding box center [489, 371] width 38 height 38
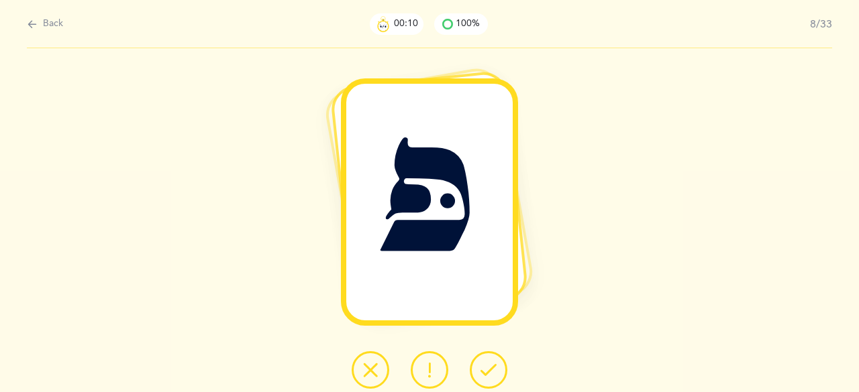
click at [498, 368] on button at bounding box center [489, 371] width 38 height 38
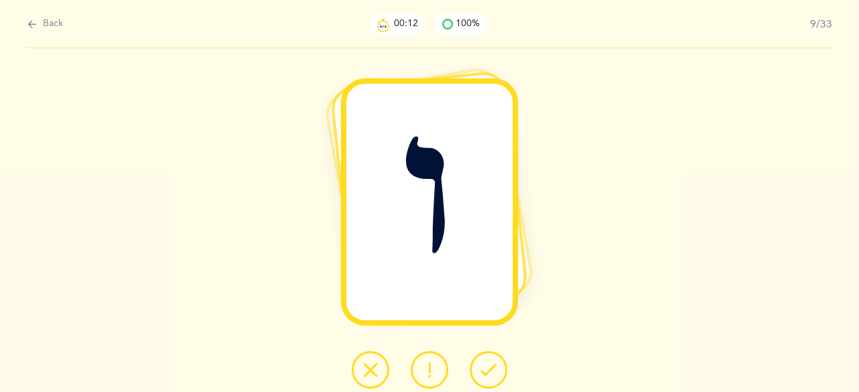
click at [498, 368] on button at bounding box center [489, 371] width 38 height 38
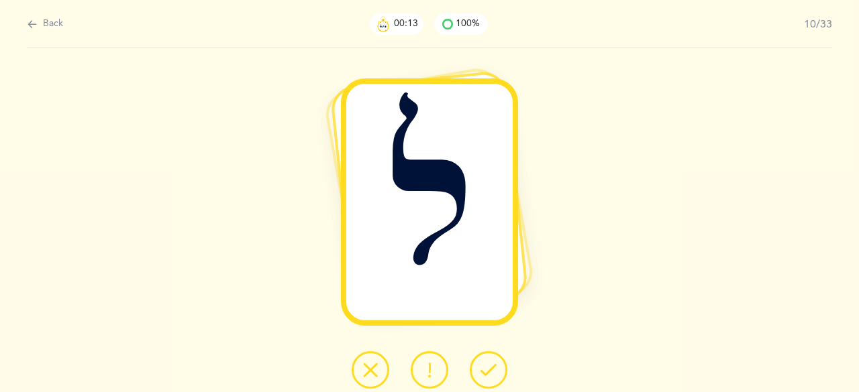
click at [498, 368] on button at bounding box center [489, 371] width 38 height 38
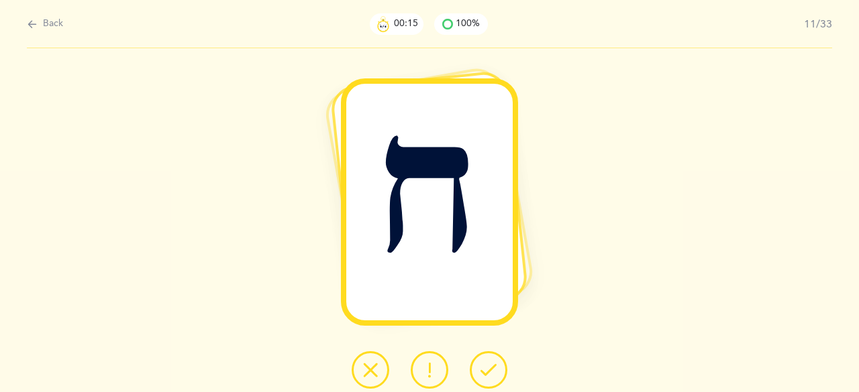
click at [498, 368] on button at bounding box center [489, 371] width 38 height 38
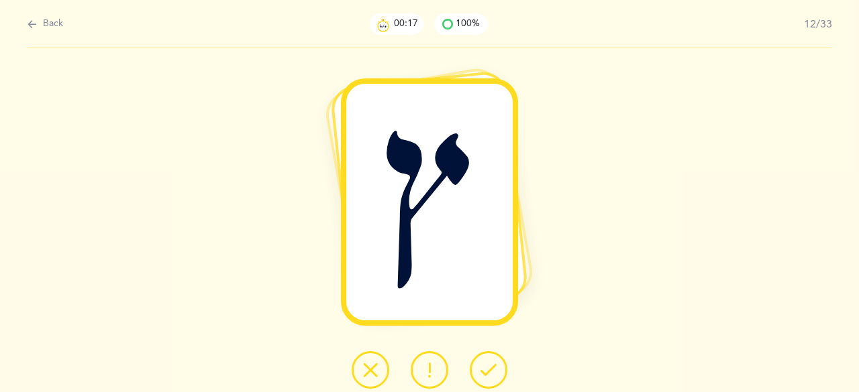
click at [498, 368] on button at bounding box center [489, 371] width 38 height 38
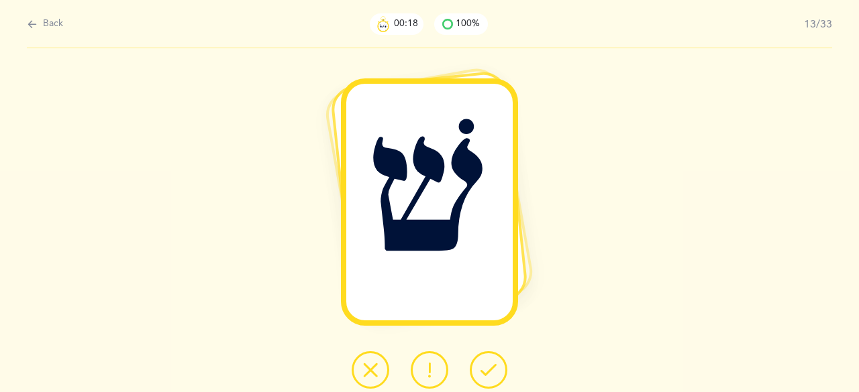
click at [498, 368] on button at bounding box center [489, 371] width 38 height 38
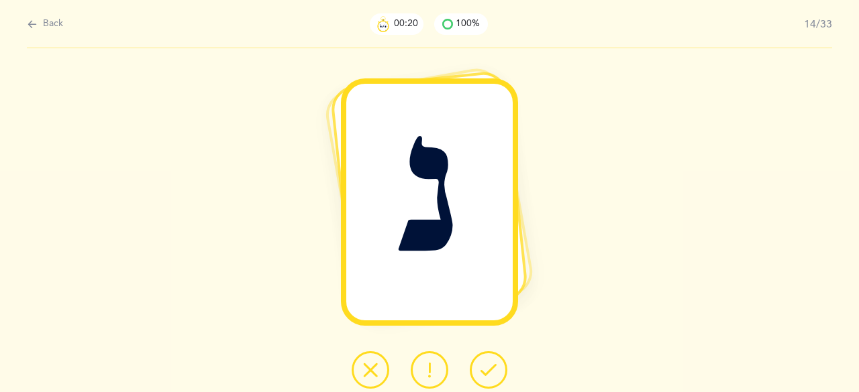
click at [498, 368] on button at bounding box center [489, 371] width 38 height 38
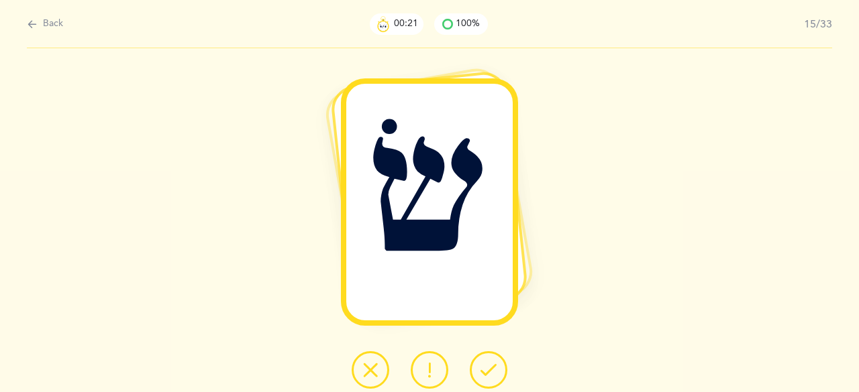
click at [498, 368] on button at bounding box center [489, 371] width 38 height 38
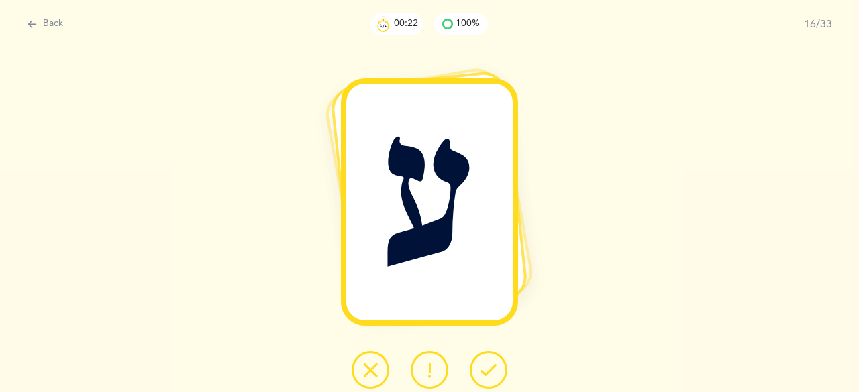
click at [498, 368] on button at bounding box center [489, 371] width 38 height 38
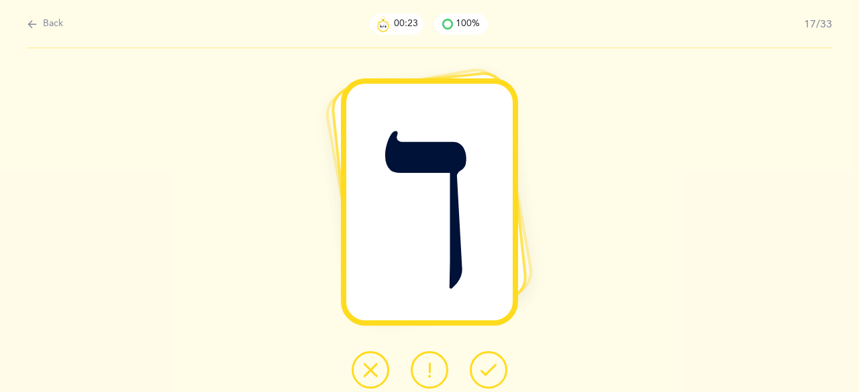
click at [498, 368] on button at bounding box center [489, 371] width 38 height 38
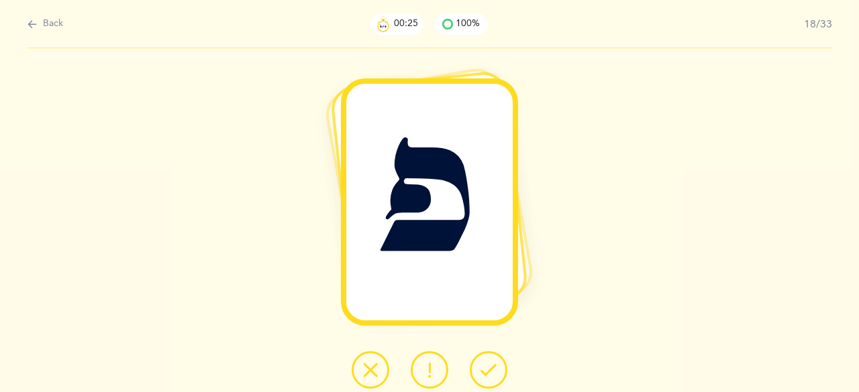
click at [498, 368] on button at bounding box center [489, 371] width 38 height 38
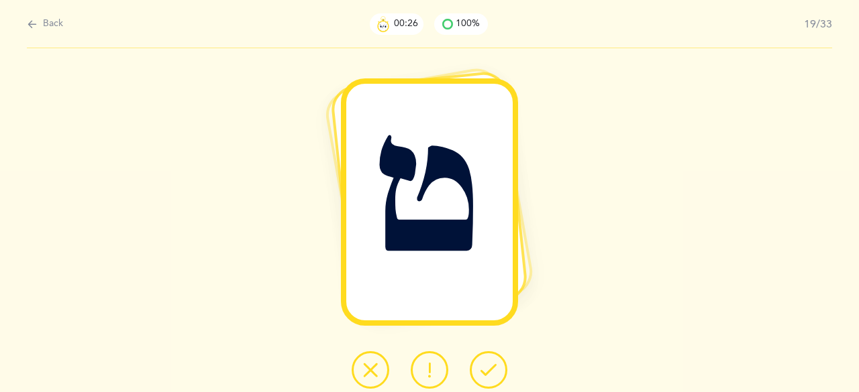
click at [498, 368] on button at bounding box center [489, 371] width 38 height 38
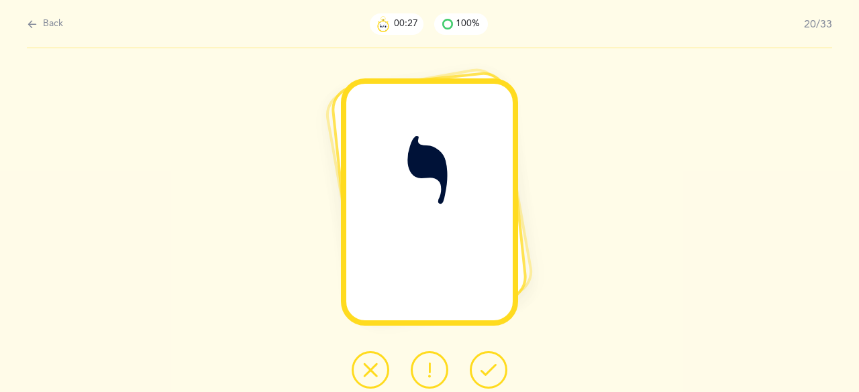
click at [497, 368] on button at bounding box center [489, 371] width 38 height 38
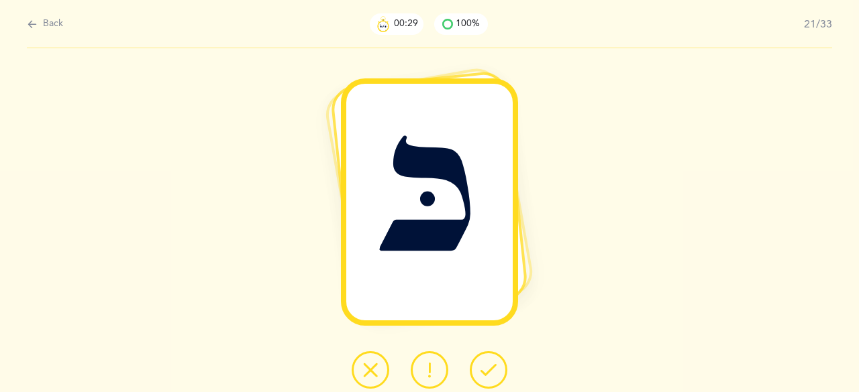
click at [497, 368] on button at bounding box center [489, 371] width 38 height 38
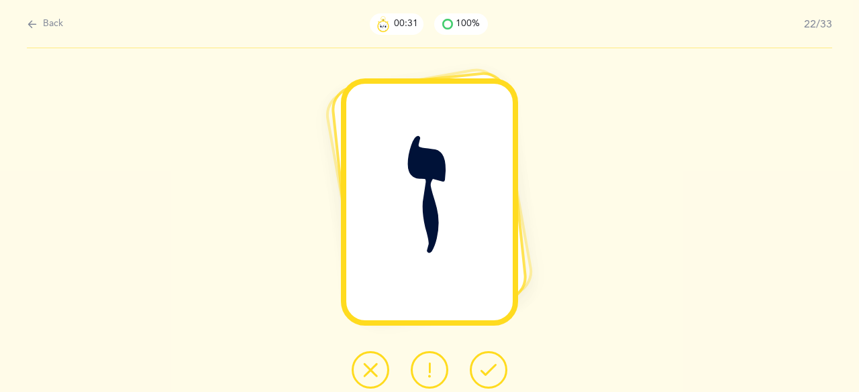
click at [497, 368] on button at bounding box center [489, 371] width 38 height 38
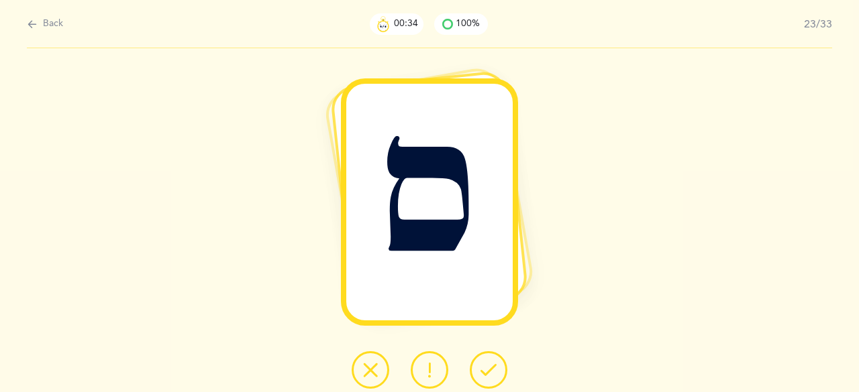
click at [497, 368] on button at bounding box center [489, 371] width 38 height 38
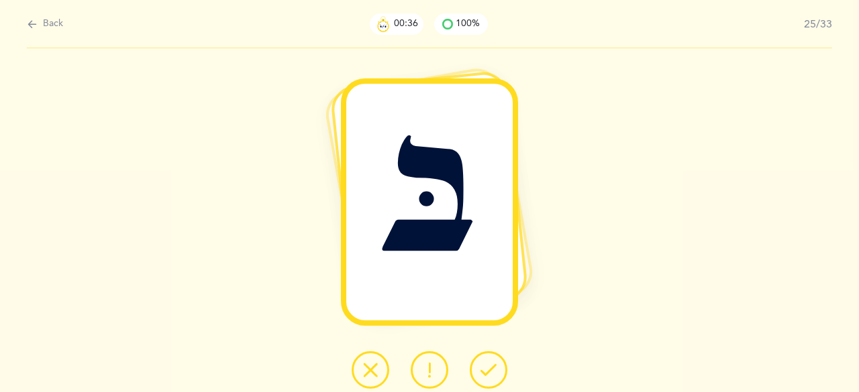
click at [497, 368] on button at bounding box center [489, 371] width 38 height 38
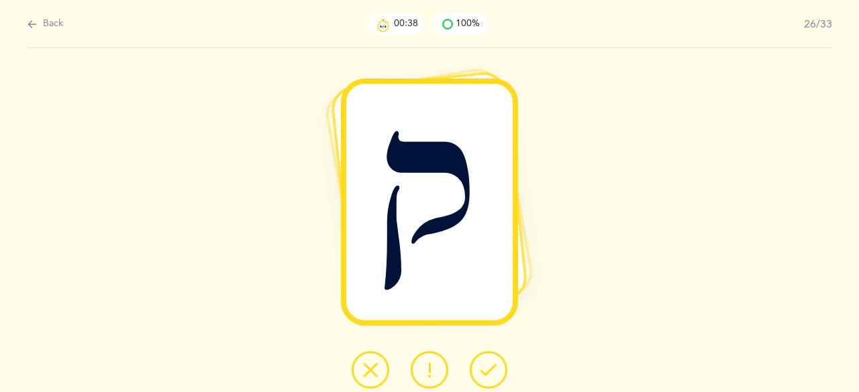
click at [497, 368] on button at bounding box center [489, 371] width 38 height 38
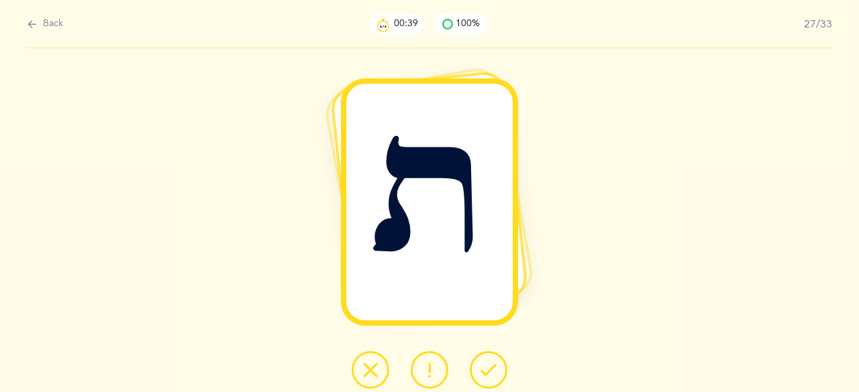
click at [497, 368] on button at bounding box center [489, 371] width 38 height 38
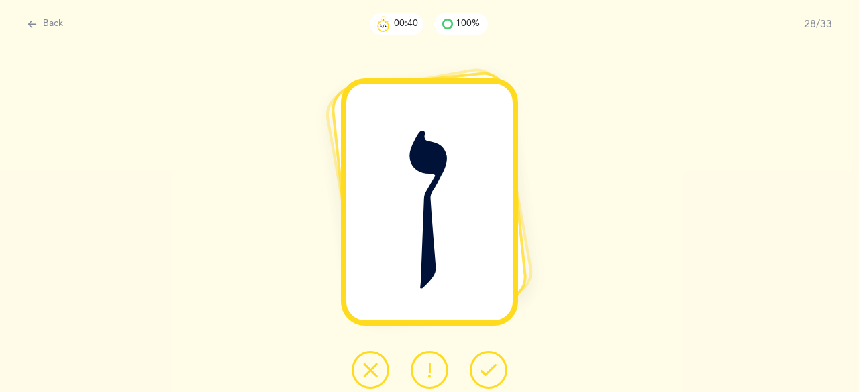
click at [497, 368] on button at bounding box center [489, 371] width 38 height 38
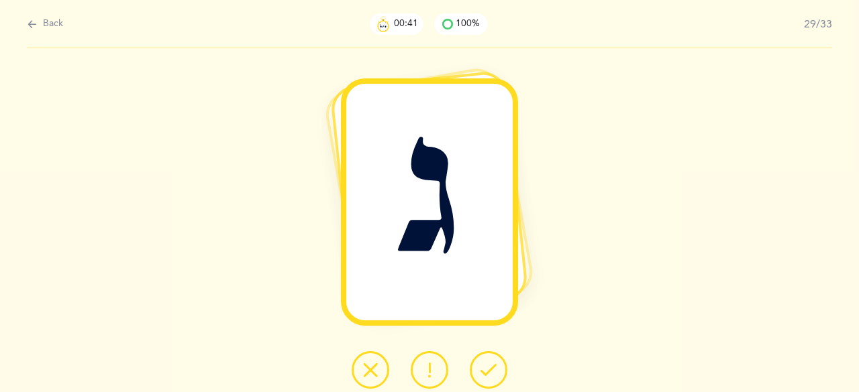
click at [497, 368] on button at bounding box center [489, 371] width 38 height 38
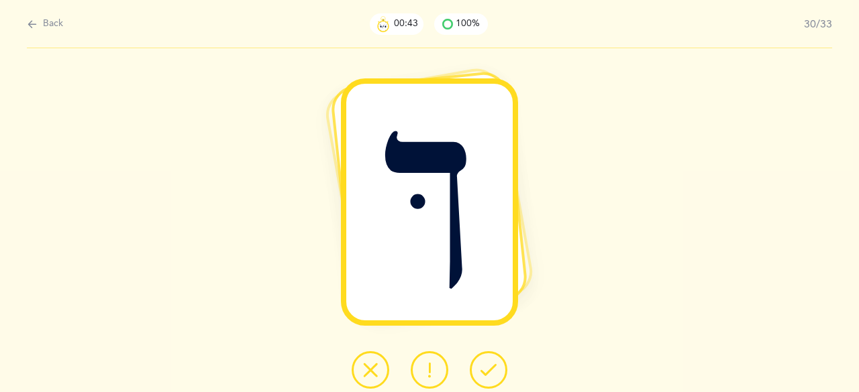
click at [497, 368] on button at bounding box center [489, 371] width 38 height 38
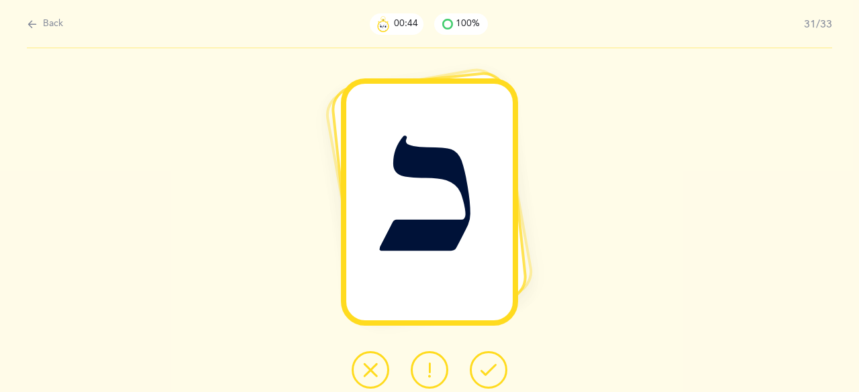
click at [497, 368] on button at bounding box center [489, 371] width 38 height 38
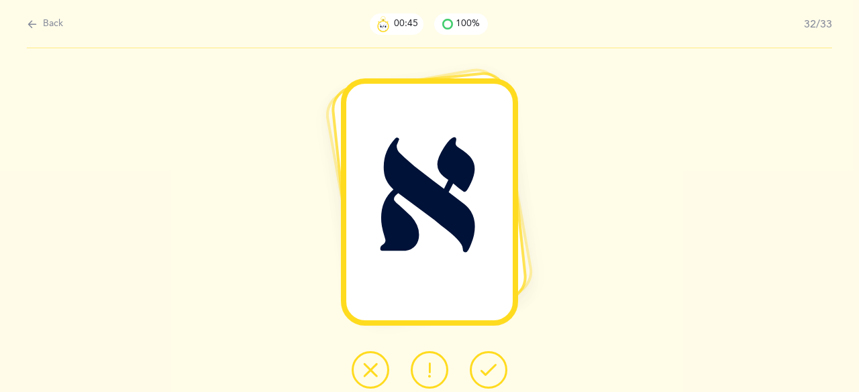
click at [497, 368] on button at bounding box center [489, 371] width 38 height 38
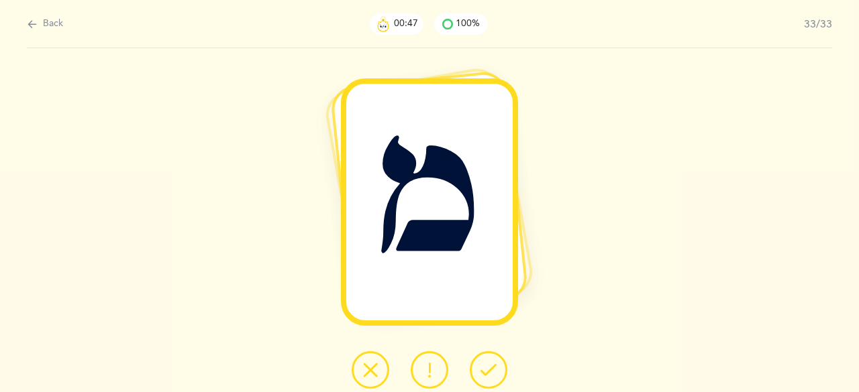
click at [497, 368] on button at bounding box center [489, 371] width 38 height 38
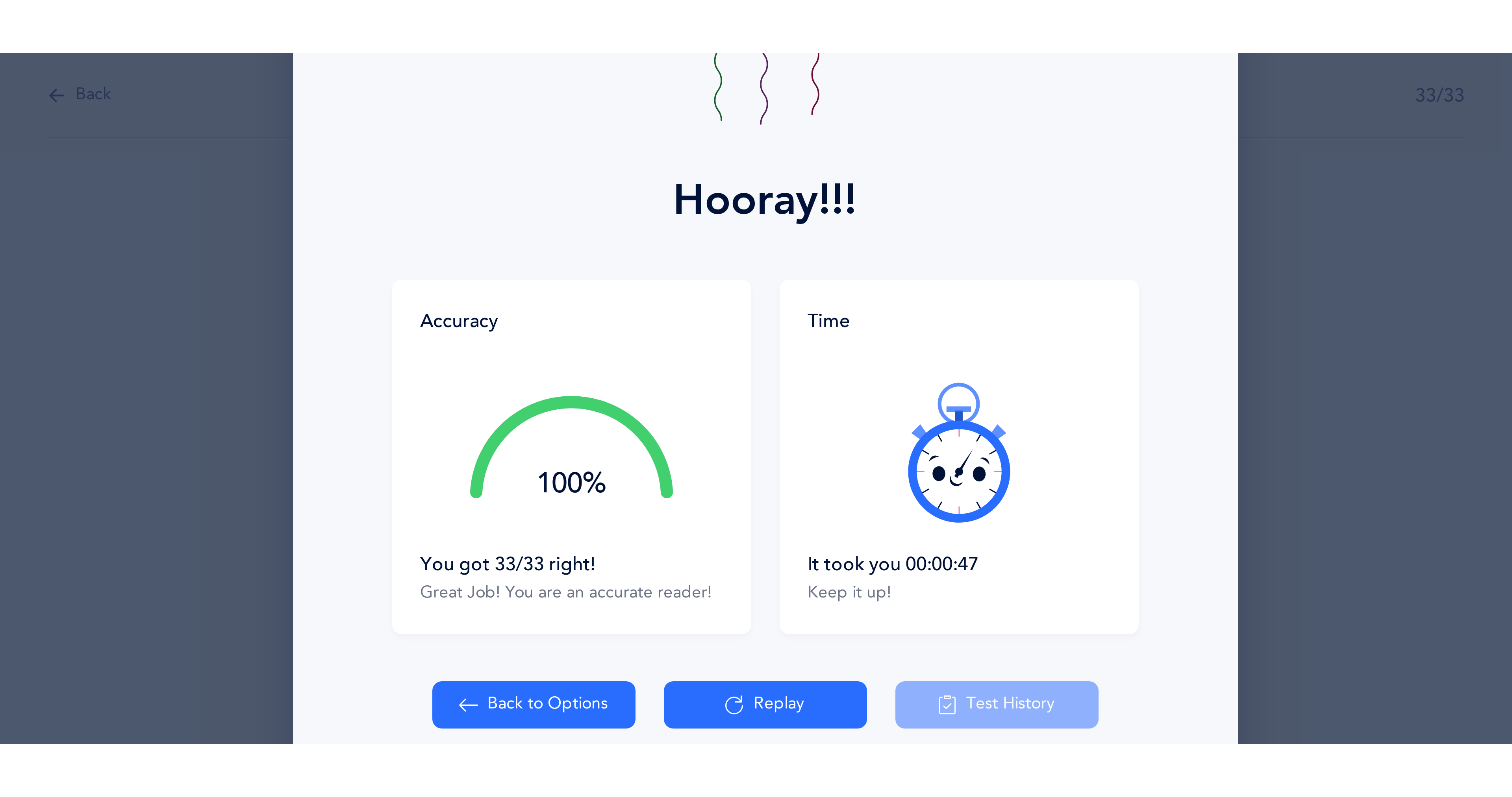
scroll to position [0, 0]
